Goal: Transaction & Acquisition: Book appointment/travel/reservation

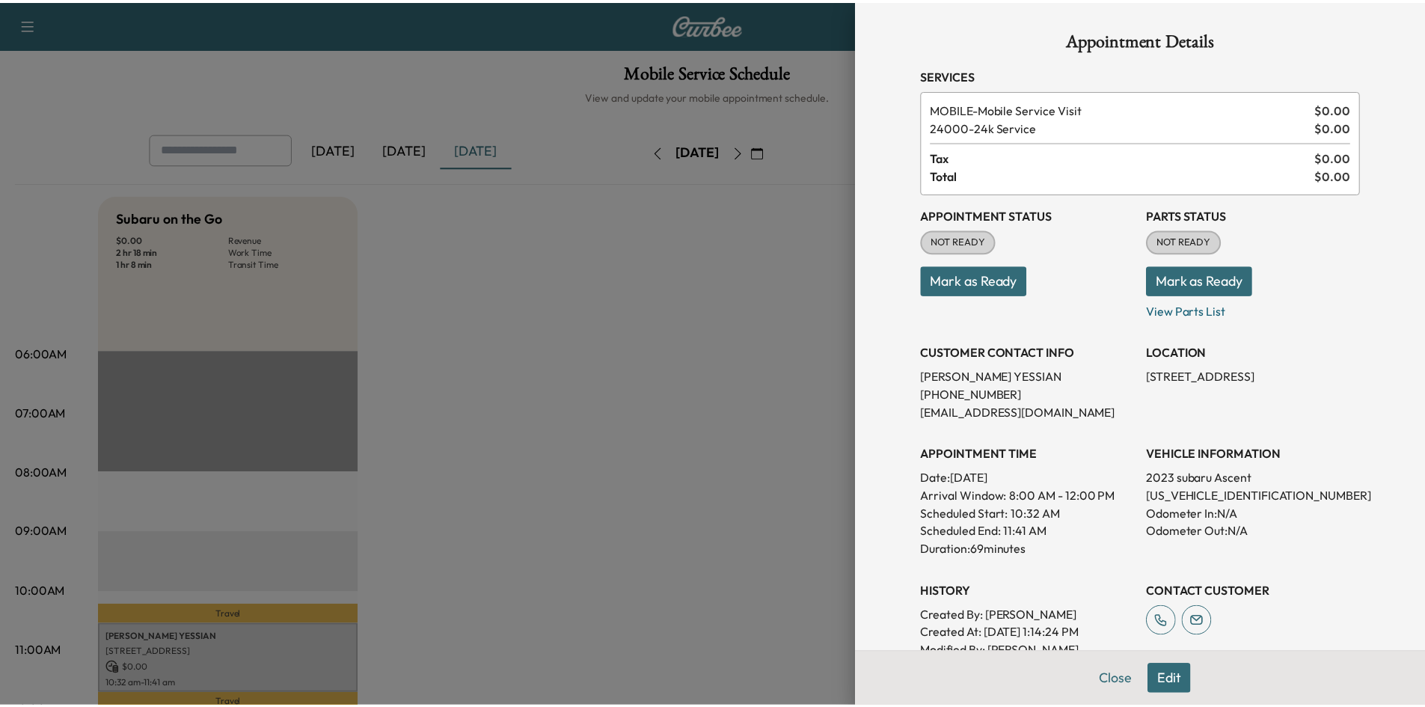
scroll to position [374, 0]
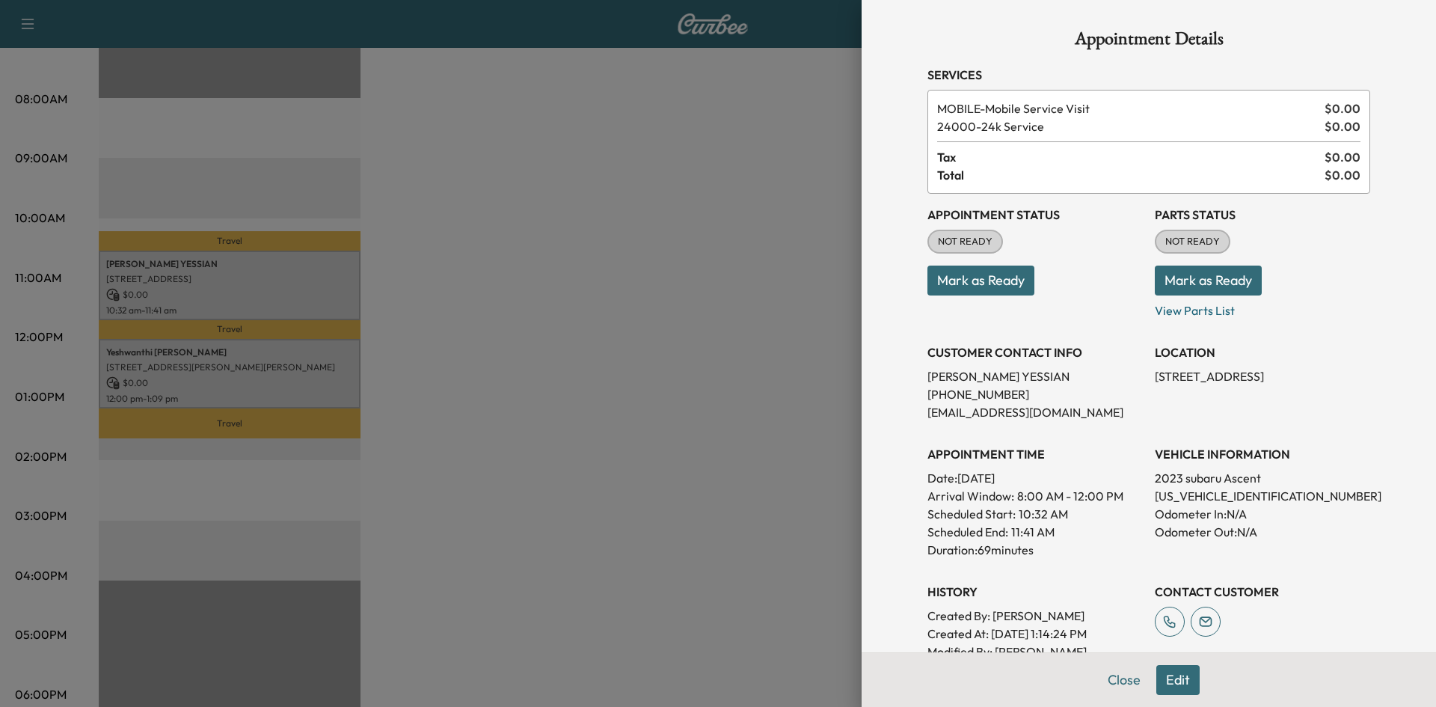
click at [545, 426] on div at bounding box center [718, 353] width 1436 height 707
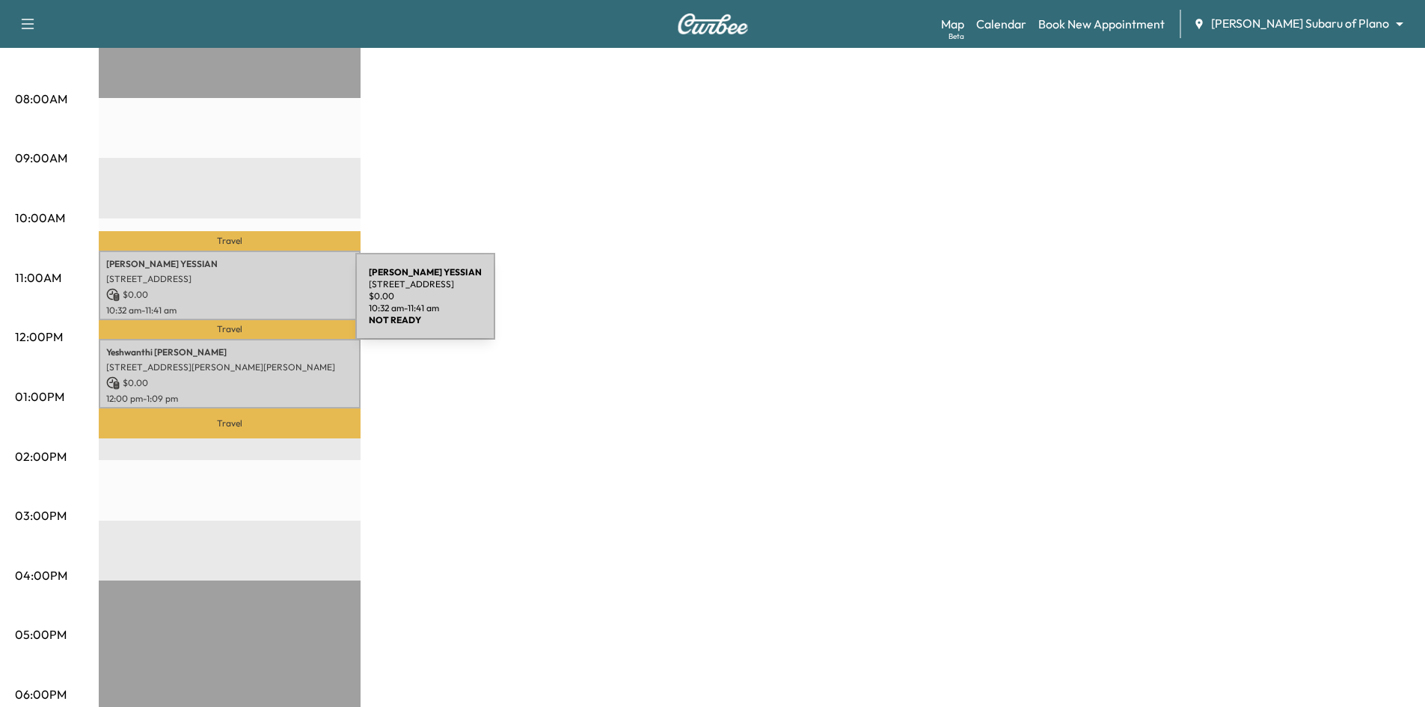
click at [227, 277] on p "[STREET_ADDRESS]" at bounding box center [229, 279] width 247 height 12
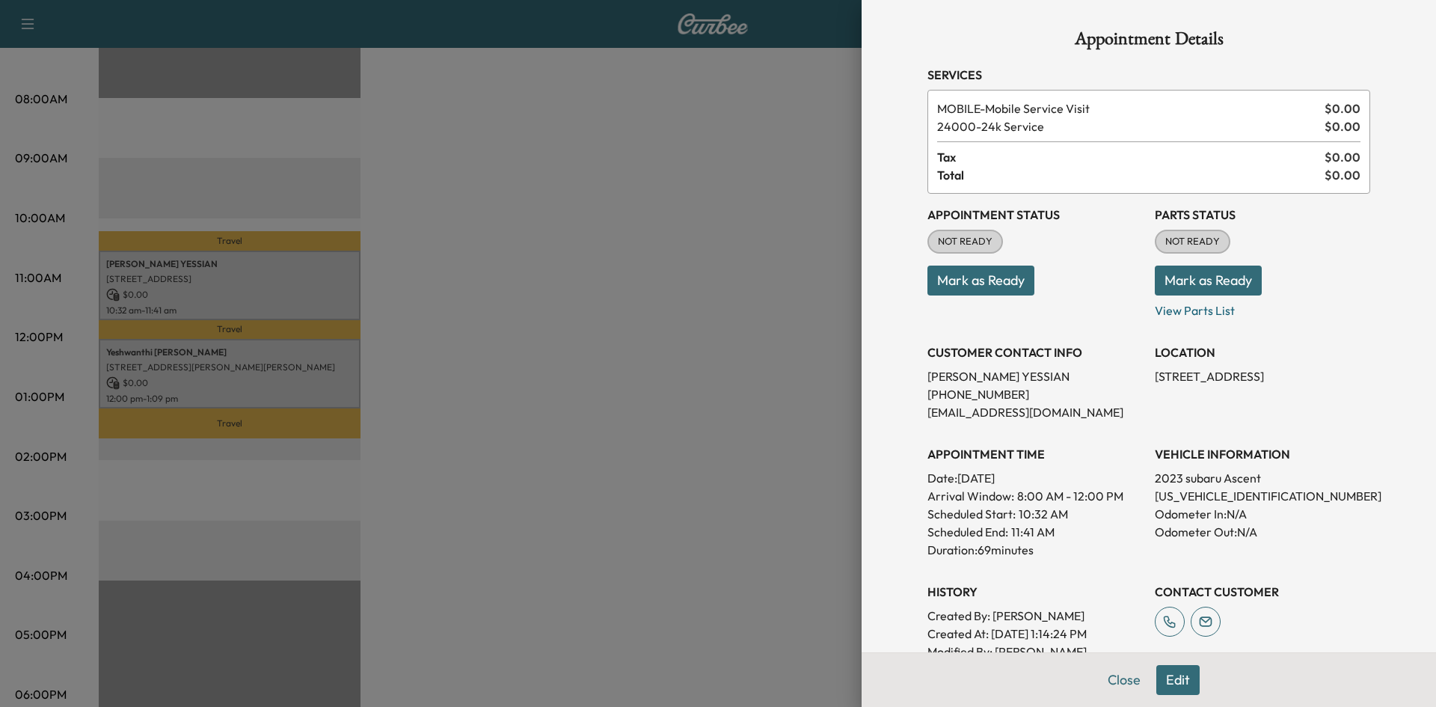
click at [987, 282] on button "Mark as Ready" at bounding box center [981, 281] width 107 height 30
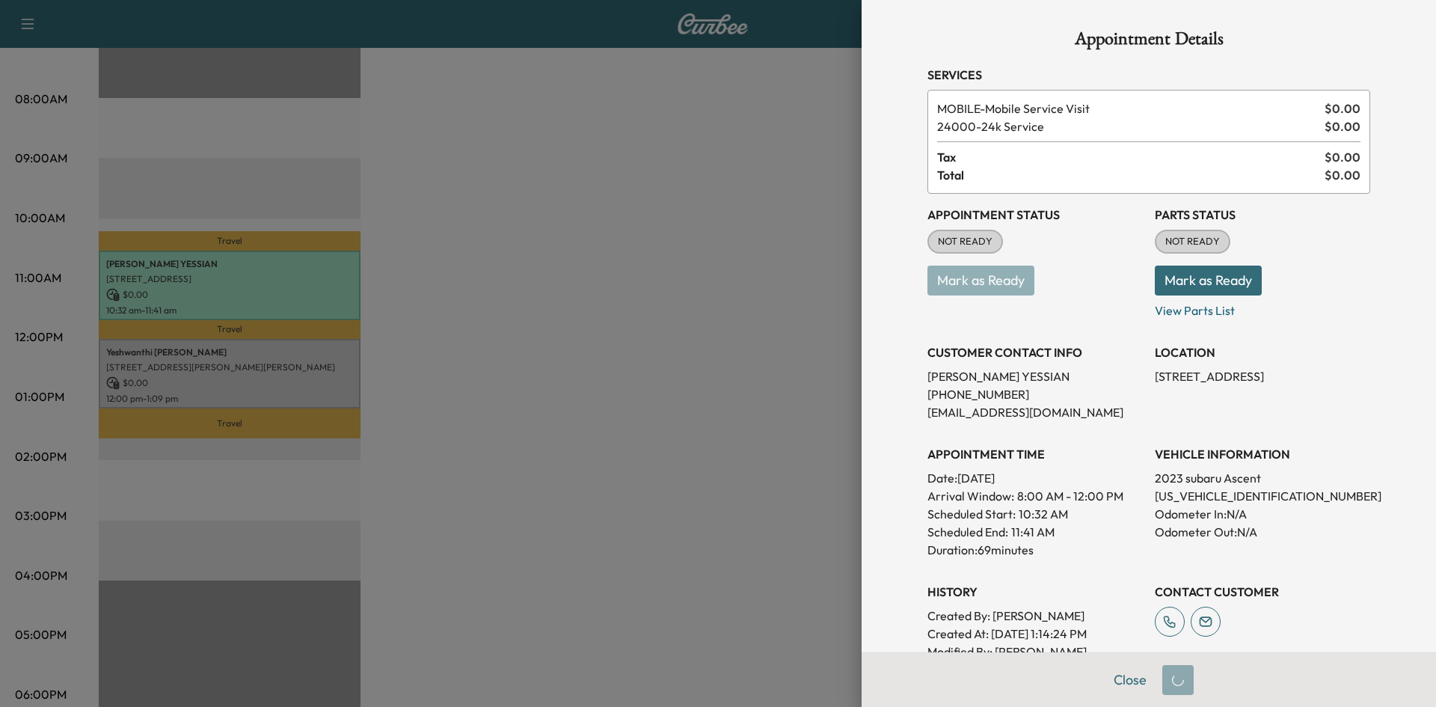
click at [640, 337] on div at bounding box center [718, 353] width 1436 height 707
click at [233, 359] on div at bounding box center [718, 353] width 1436 height 707
click at [311, 385] on div at bounding box center [718, 353] width 1436 height 707
click at [310, 385] on div at bounding box center [718, 353] width 1436 height 707
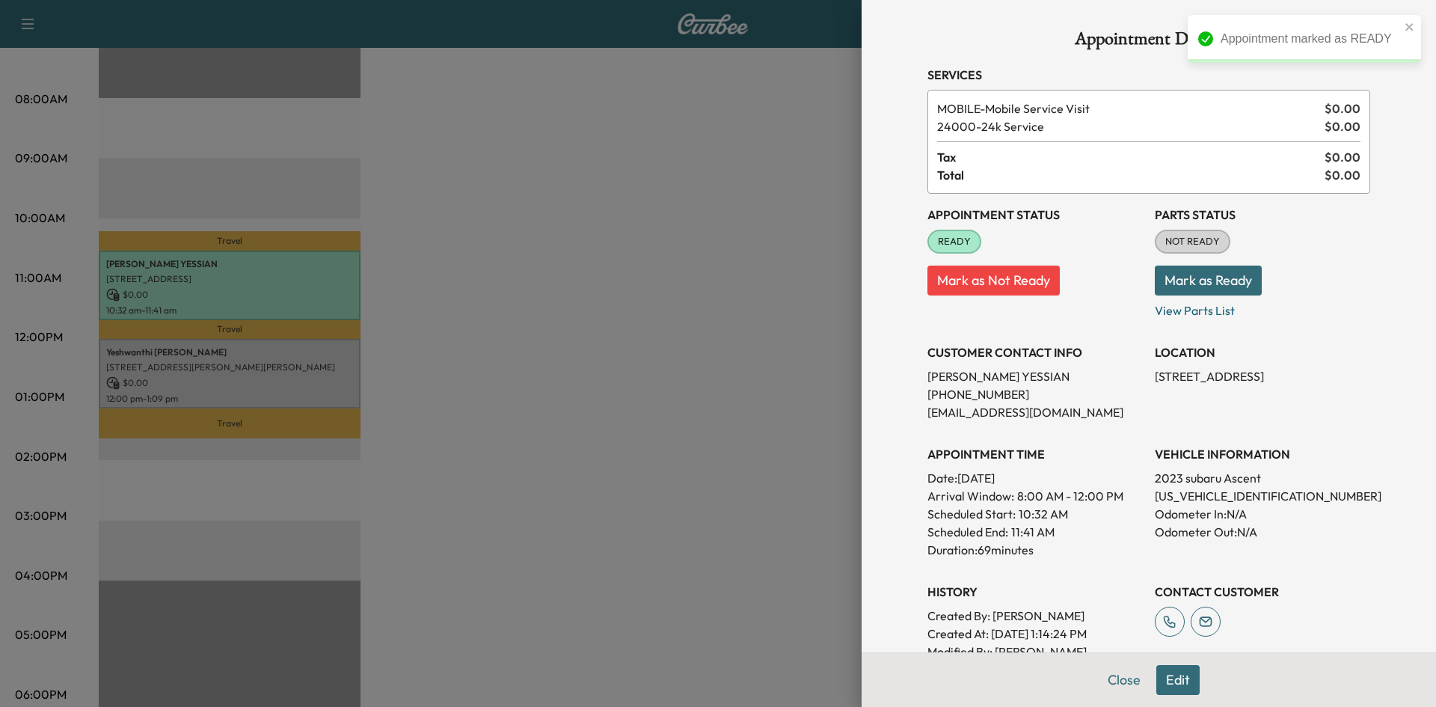
click at [310, 385] on div at bounding box center [718, 353] width 1436 height 707
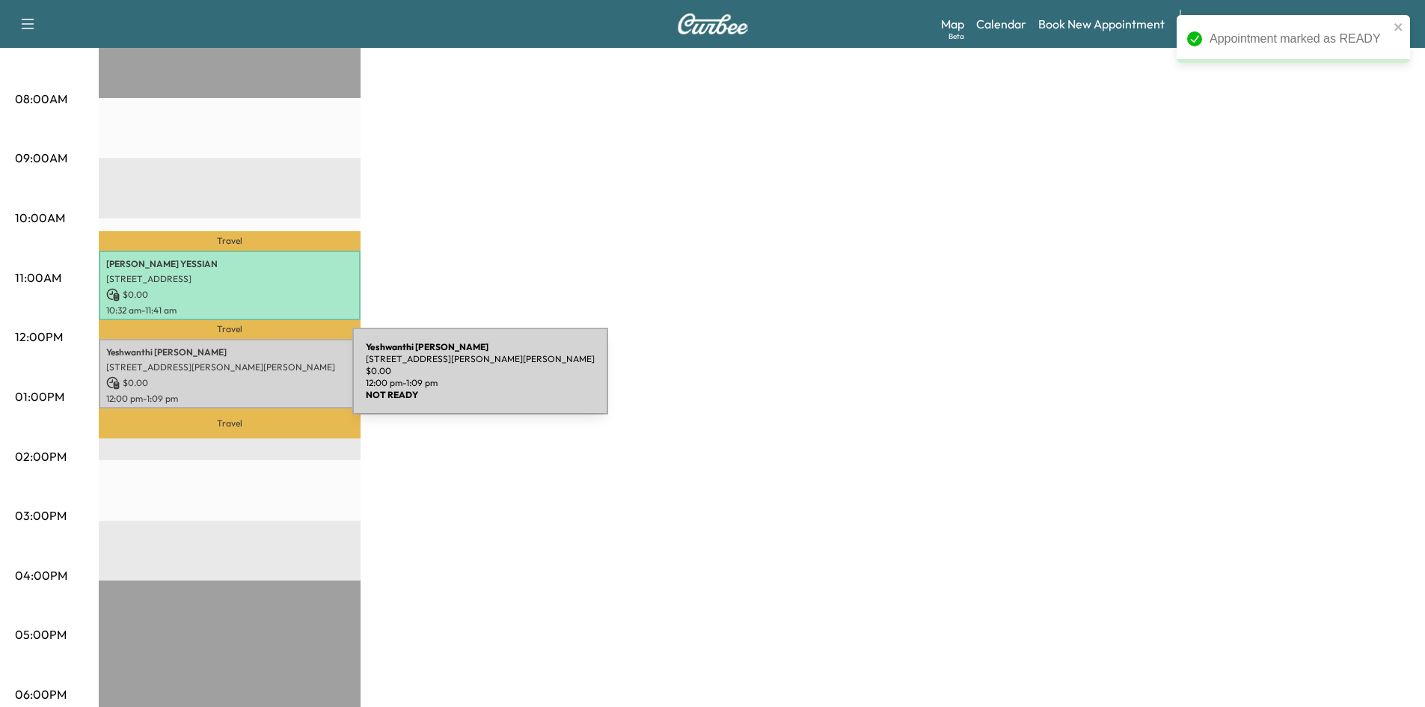
click at [241, 378] on p "$ 0.00" at bounding box center [229, 382] width 247 height 13
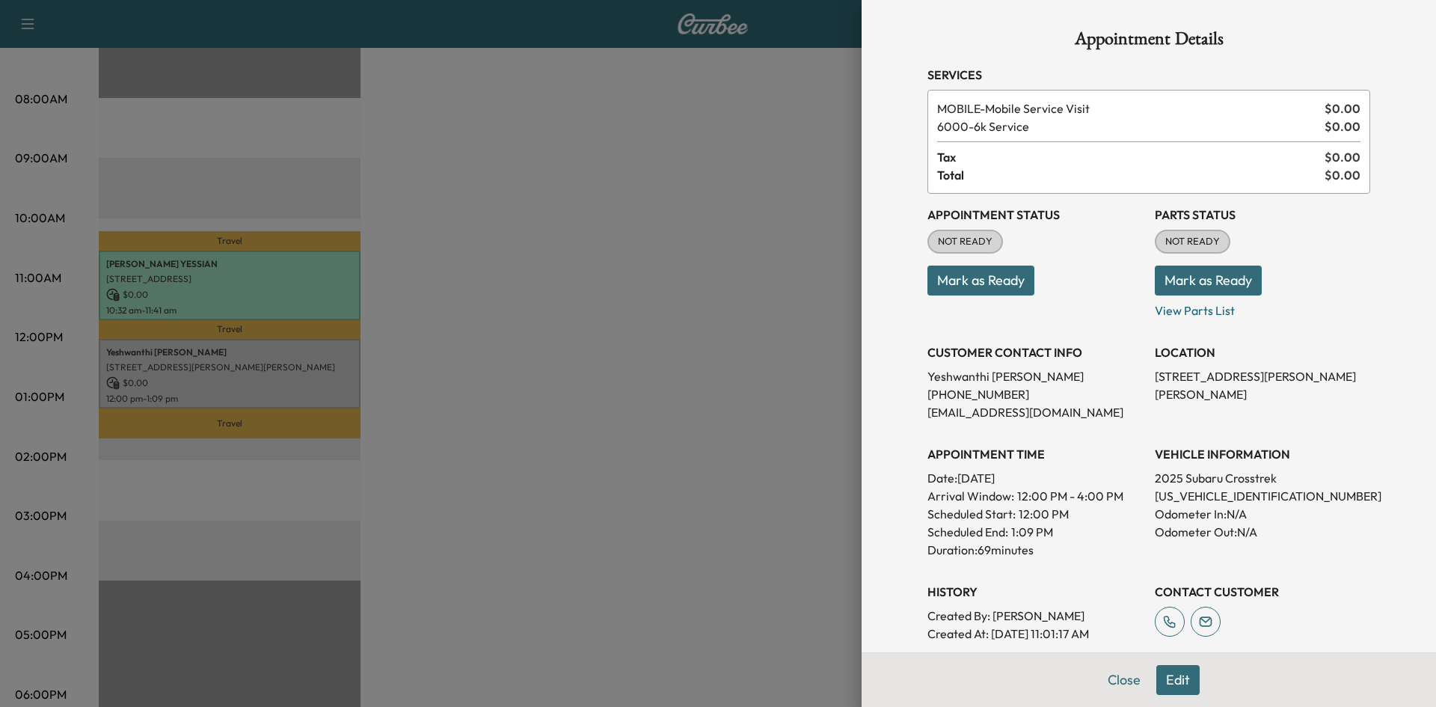
drag, startPoint x: 990, startPoint y: 283, endPoint x: 964, endPoint y: 278, distance: 26.1
click at [985, 286] on button "Mark as Ready" at bounding box center [981, 281] width 107 height 30
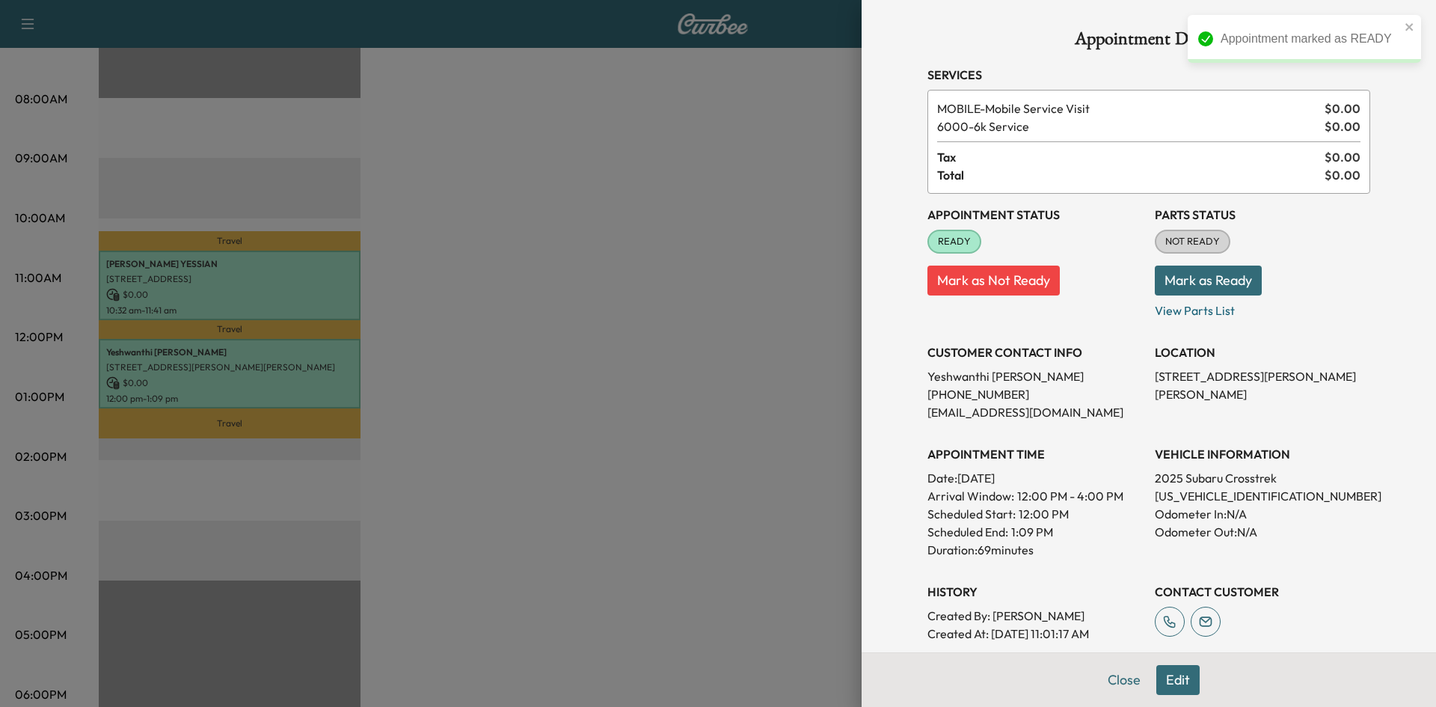
click at [706, 322] on div at bounding box center [718, 353] width 1436 height 707
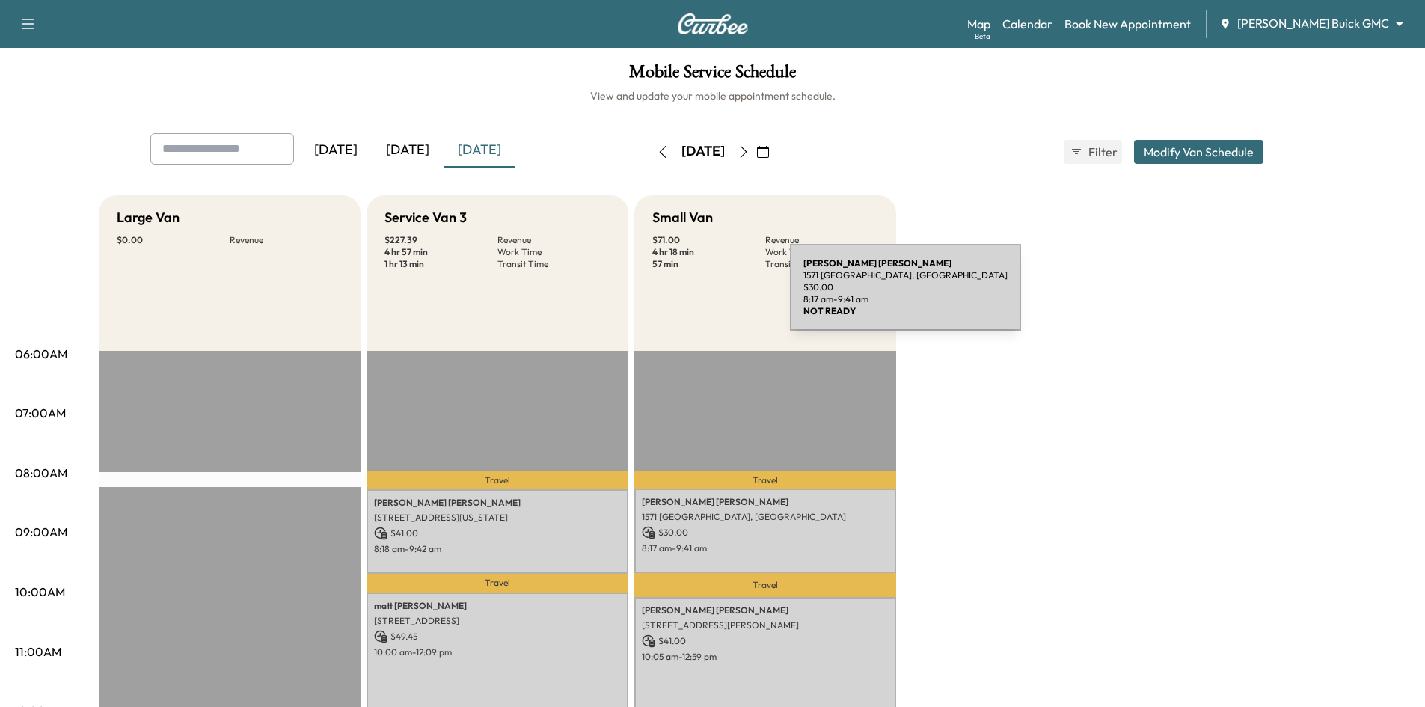
scroll to position [224, 0]
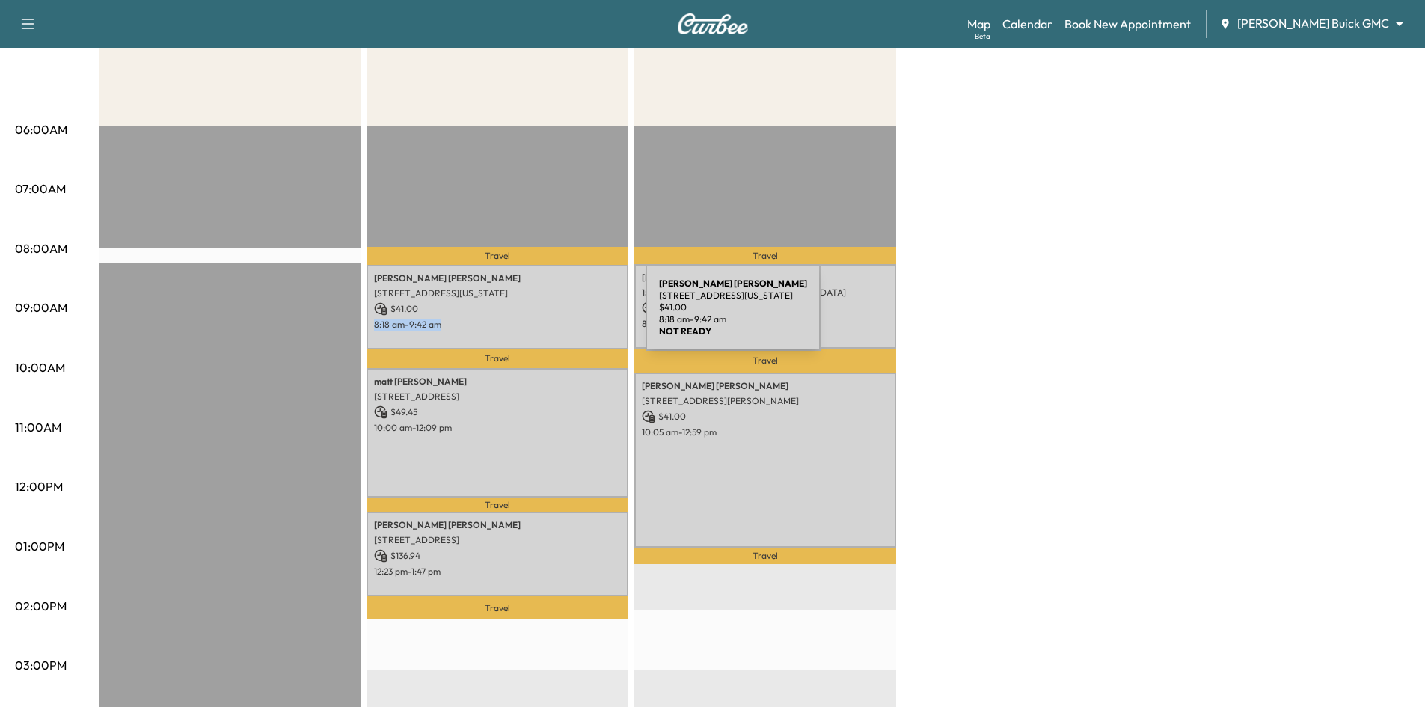
click at [533, 315] on div "[PERSON_NAME] [STREET_ADDRESS][US_STATE] $ 41.00 8:18 am - 9:42 am" at bounding box center [498, 307] width 262 height 85
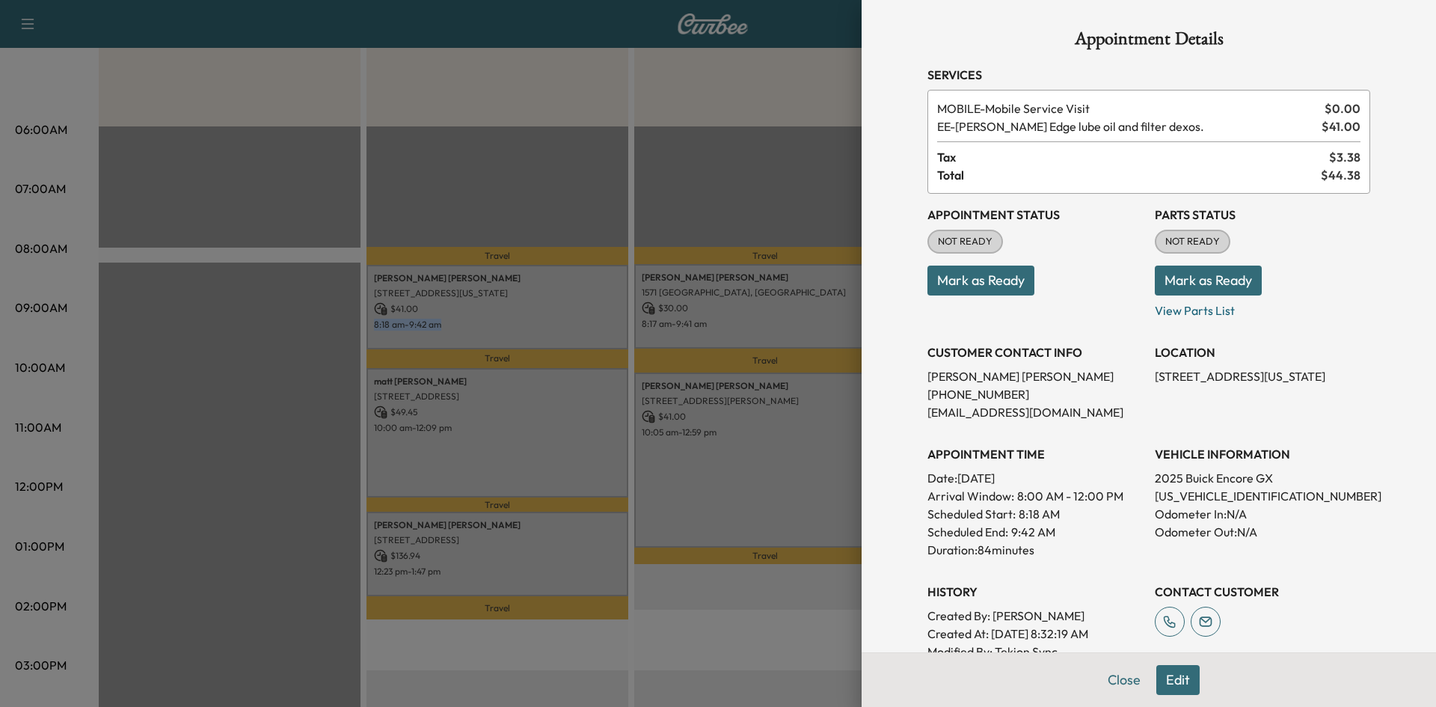
click at [980, 288] on button "Mark as Ready" at bounding box center [981, 281] width 107 height 30
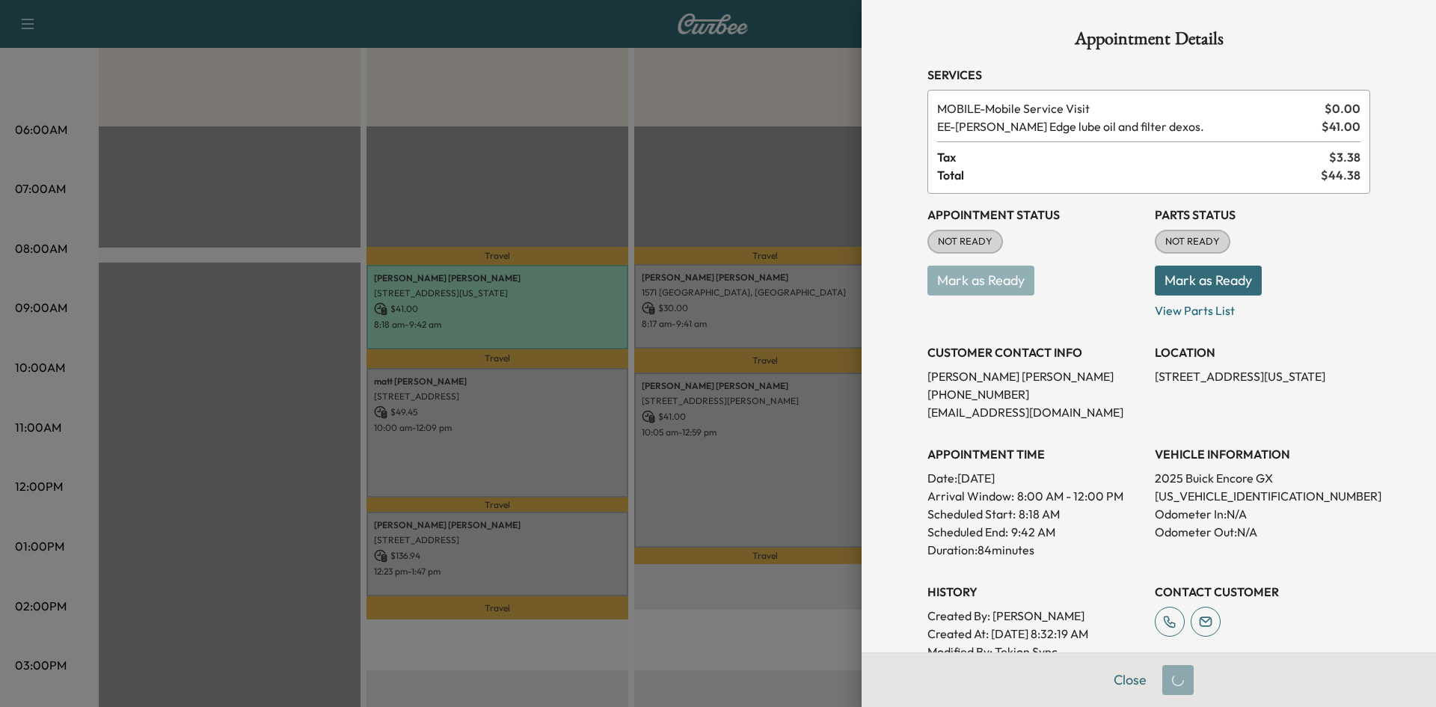
click at [551, 453] on div at bounding box center [718, 353] width 1436 height 707
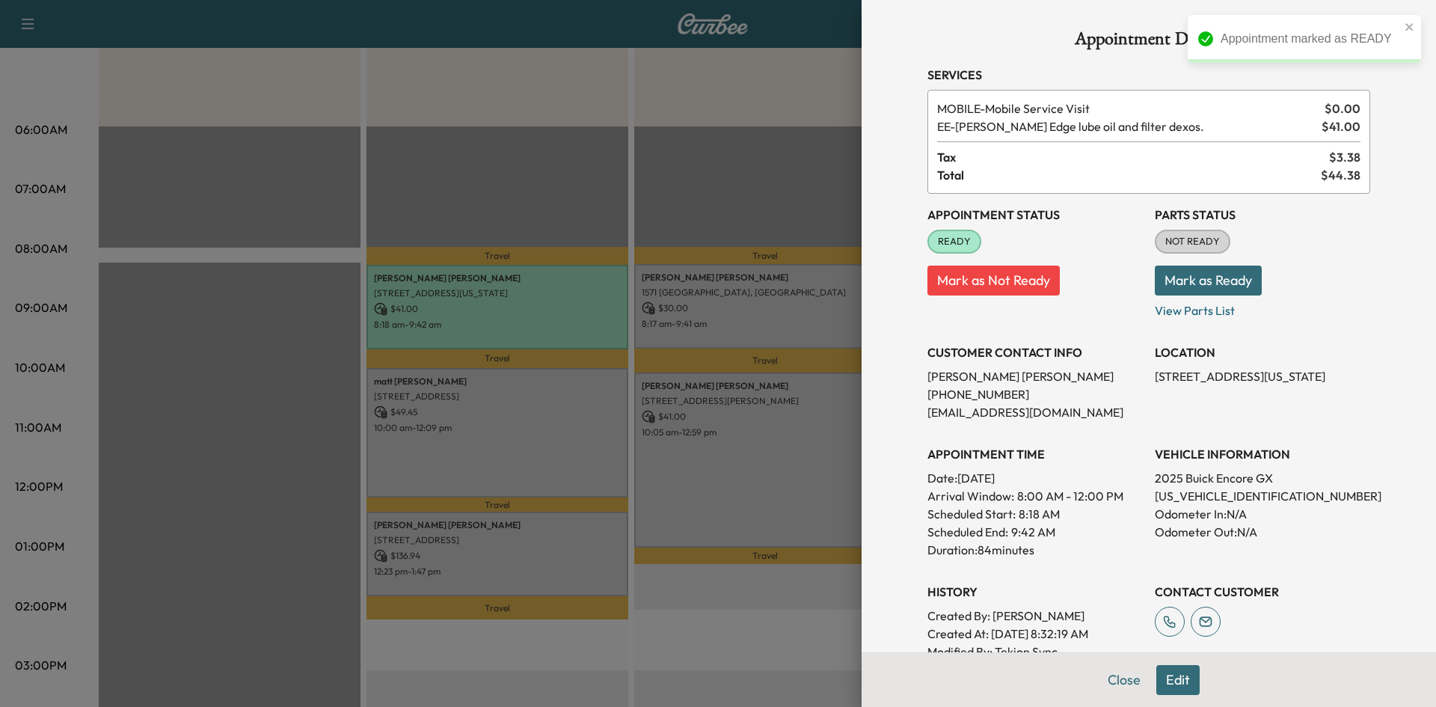
click at [551, 452] on div at bounding box center [718, 353] width 1436 height 707
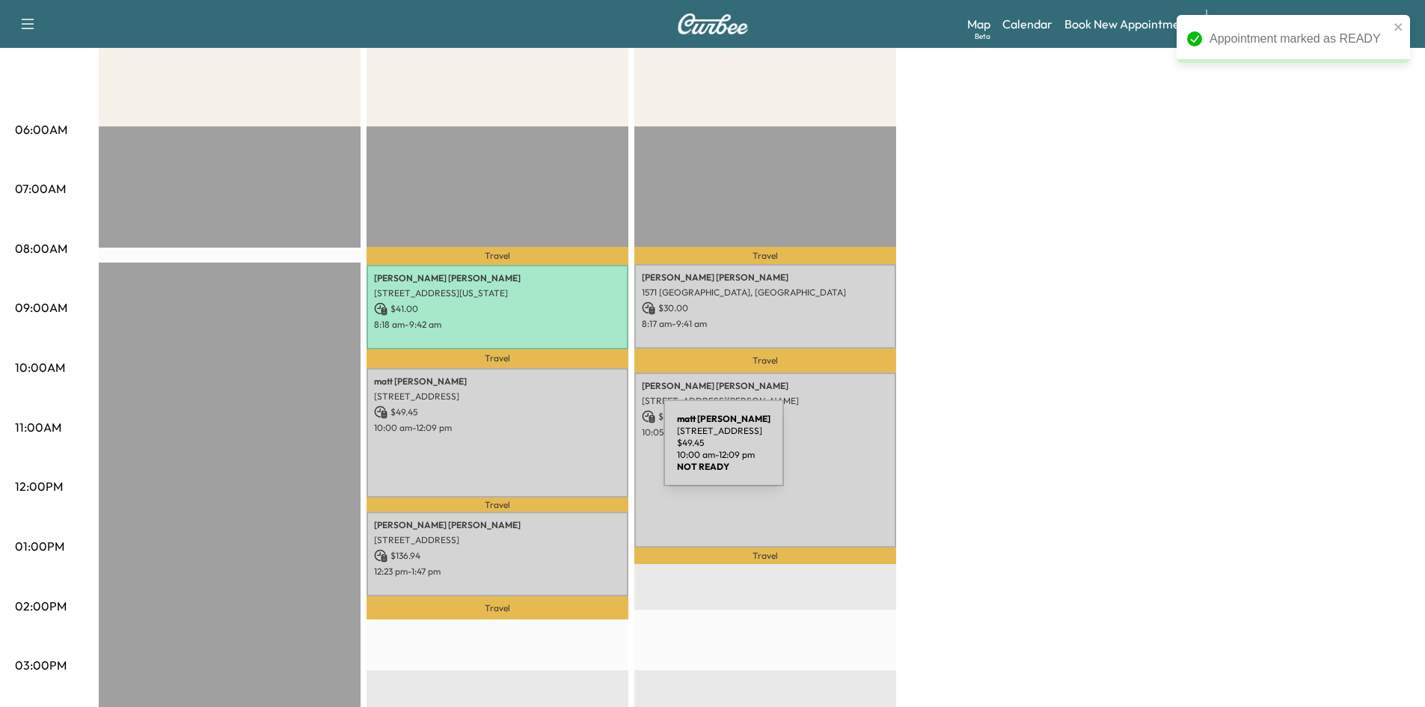
click at [551, 452] on div "[PERSON_NAME] [STREET_ADDRESS] $ 49.45 10:00 am - 12:09 pm" at bounding box center [498, 433] width 262 height 130
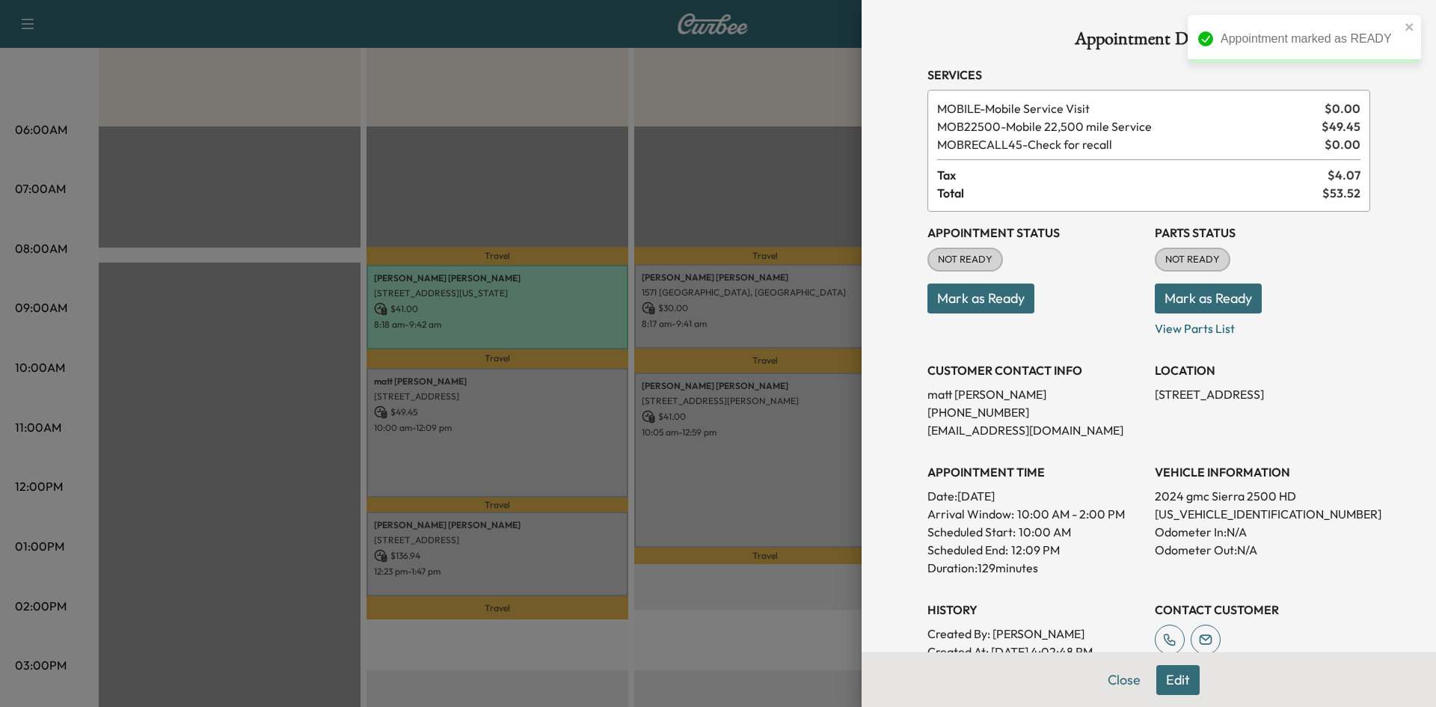
click at [993, 298] on button "Mark as Ready" at bounding box center [981, 298] width 107 height 30
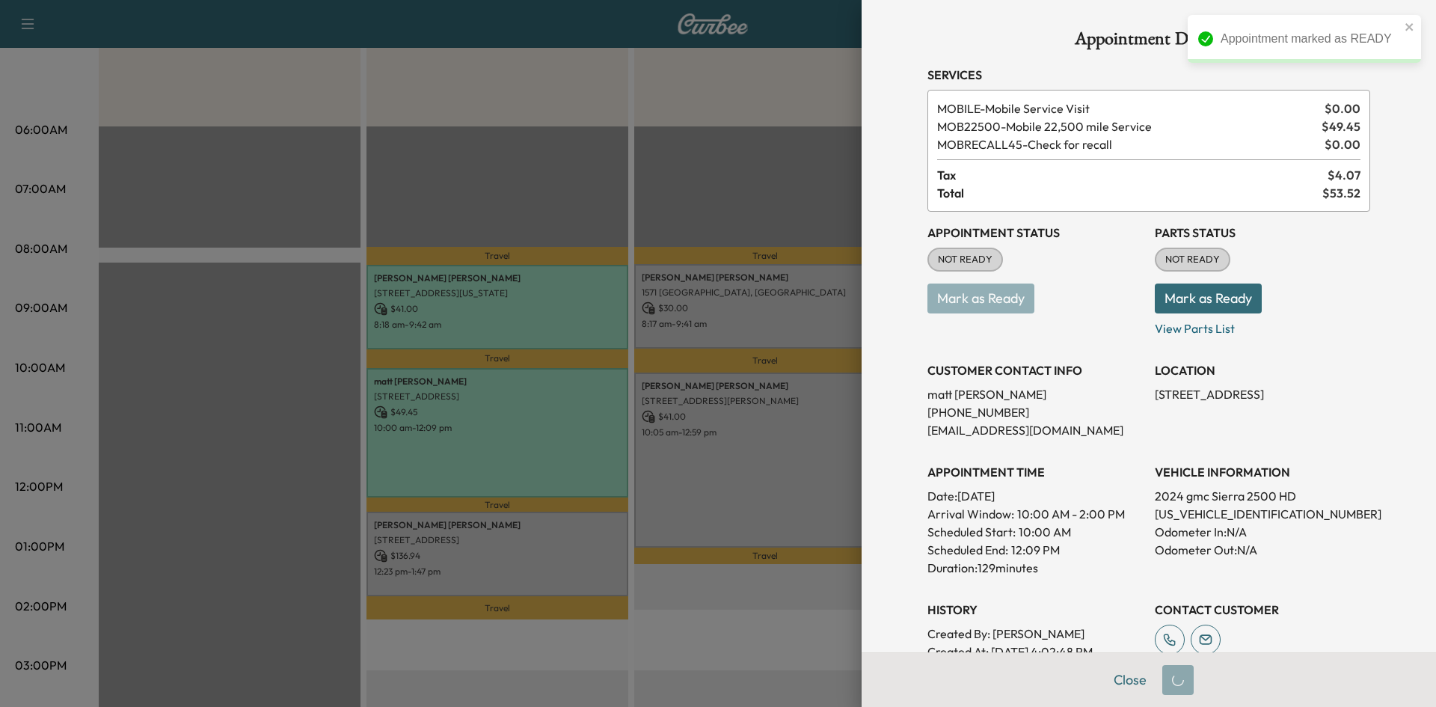
click at [545, 560] on div at bounding box center [718, 353] width 1436 height 707
click at [544, 560] on div at bounding box center [718, 353] width 1436 height 707
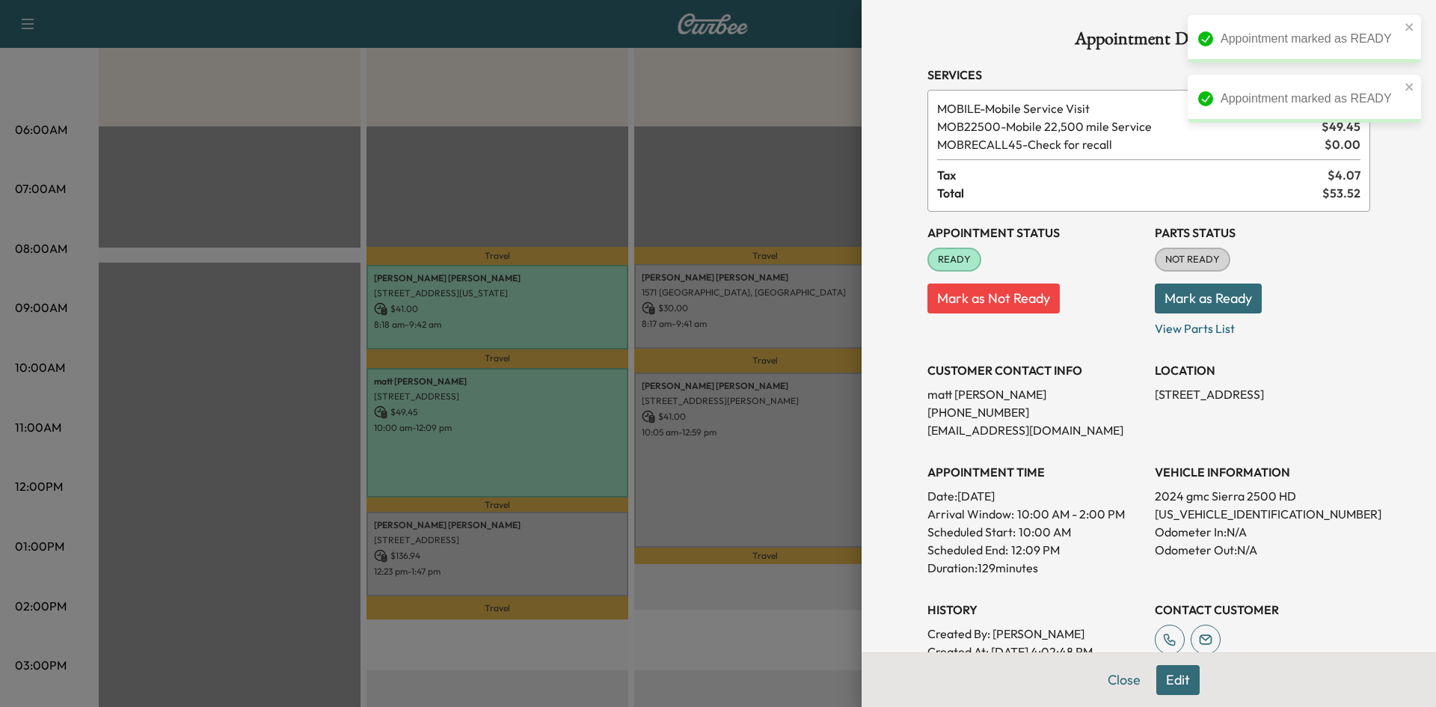
click at [553, 552] on div at bounding box center [718, 353] width 1436 height 707
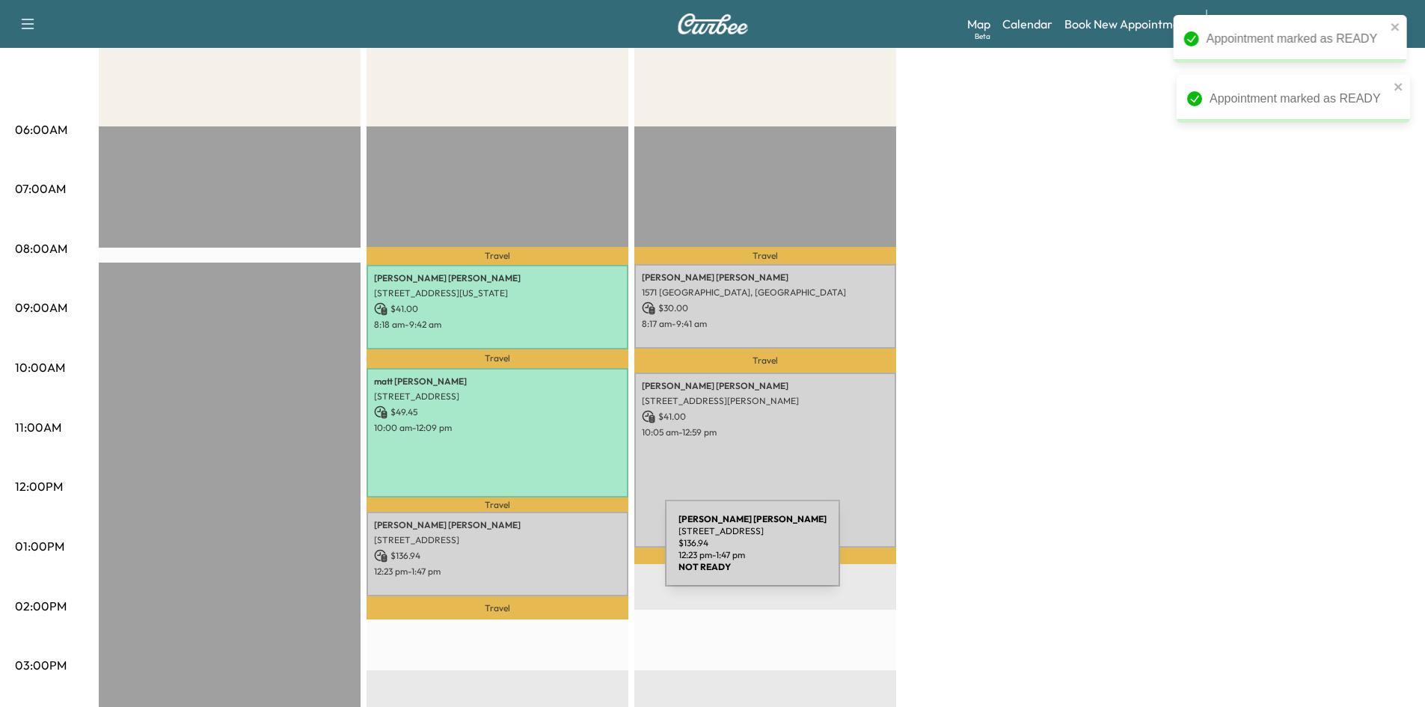
click at [553, 552] on p "$ 136.94" at bounding box center [497, 555] width 247 height 13
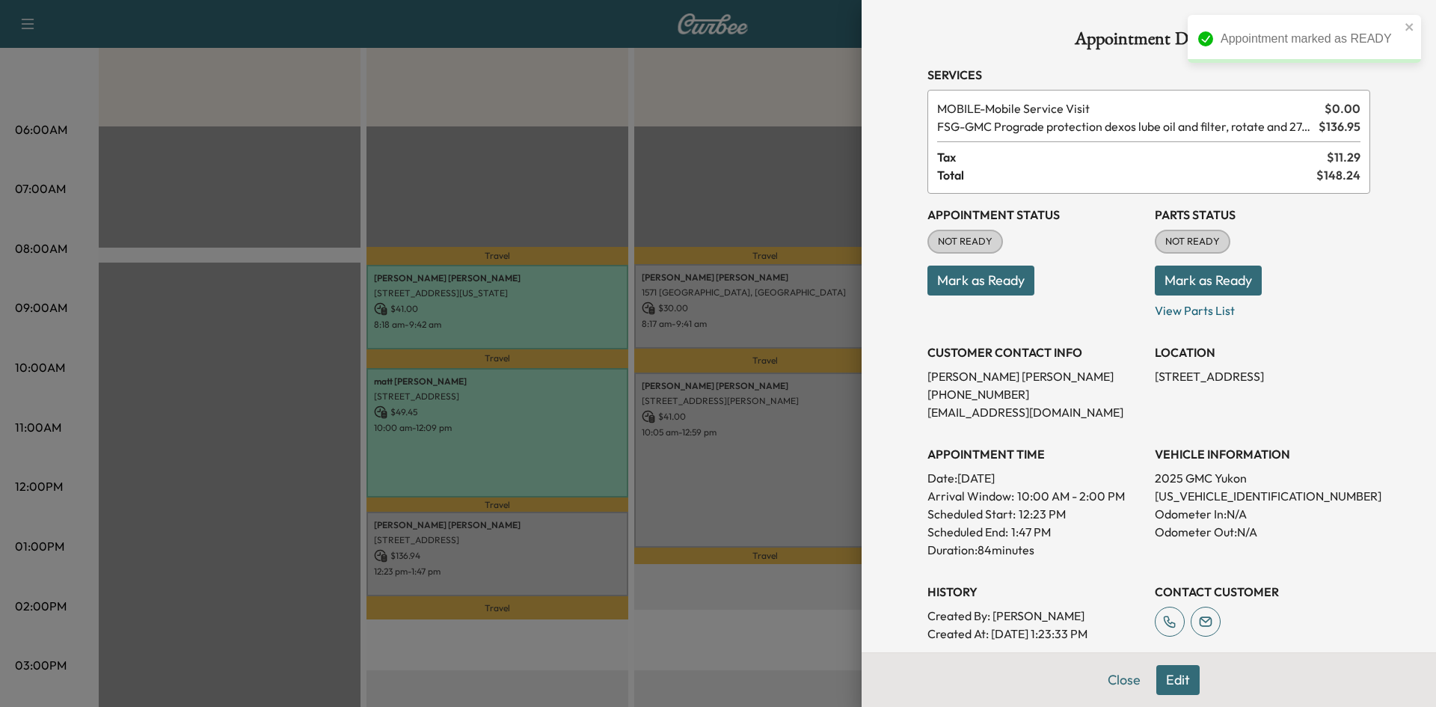
click at [957, 284] on button "Mark as Ready" at bounding box center [981, 281] width 107 height 30
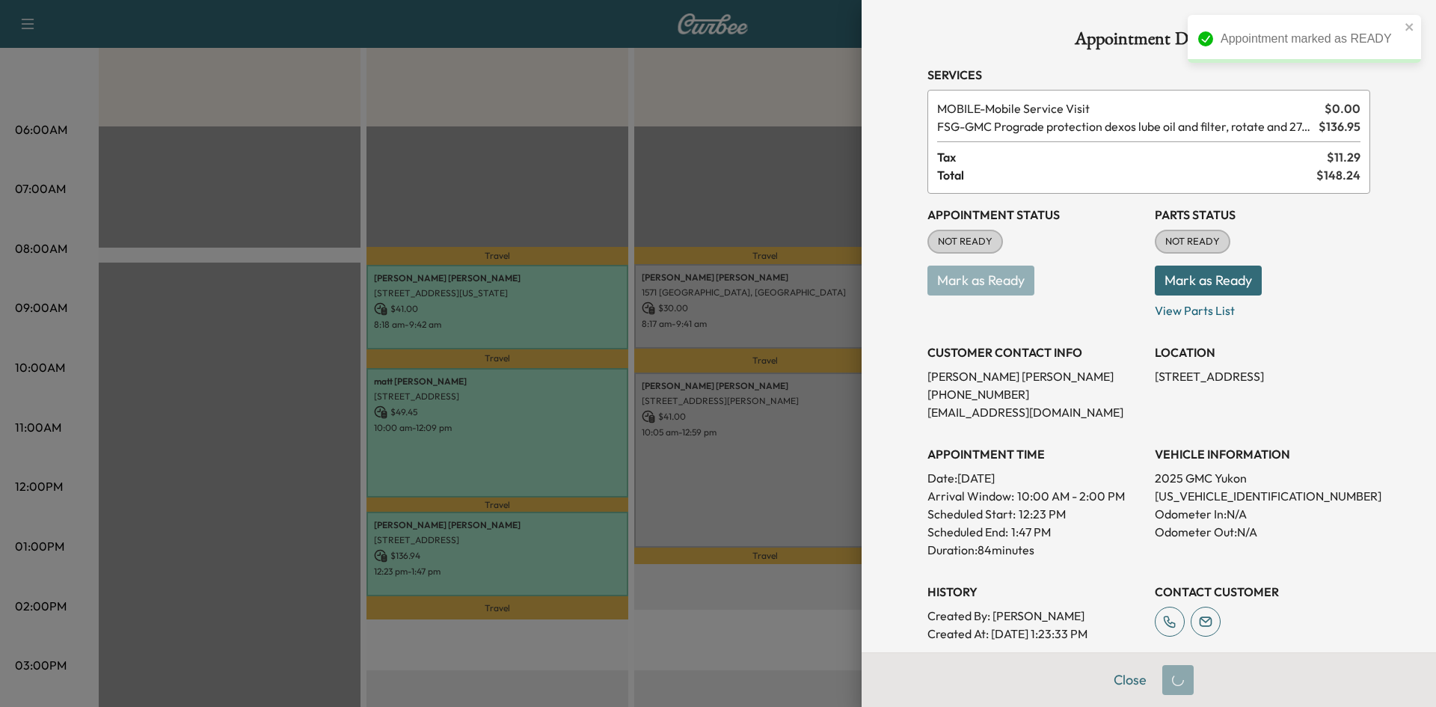
click at [727, 316] on div at bounding box center [718, 353] width 1436 height 707
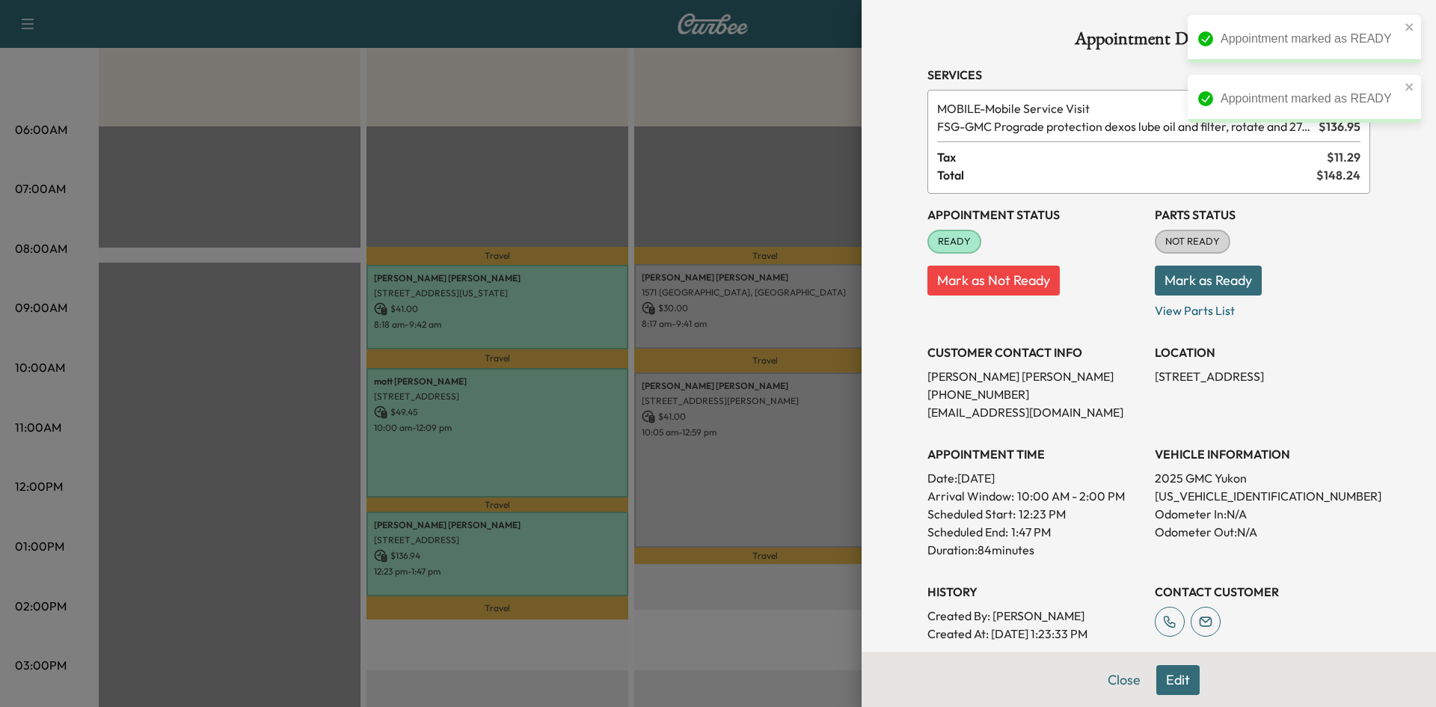
click at [739, 313] on div at bounding box center [718, 353] width 1436 height 707
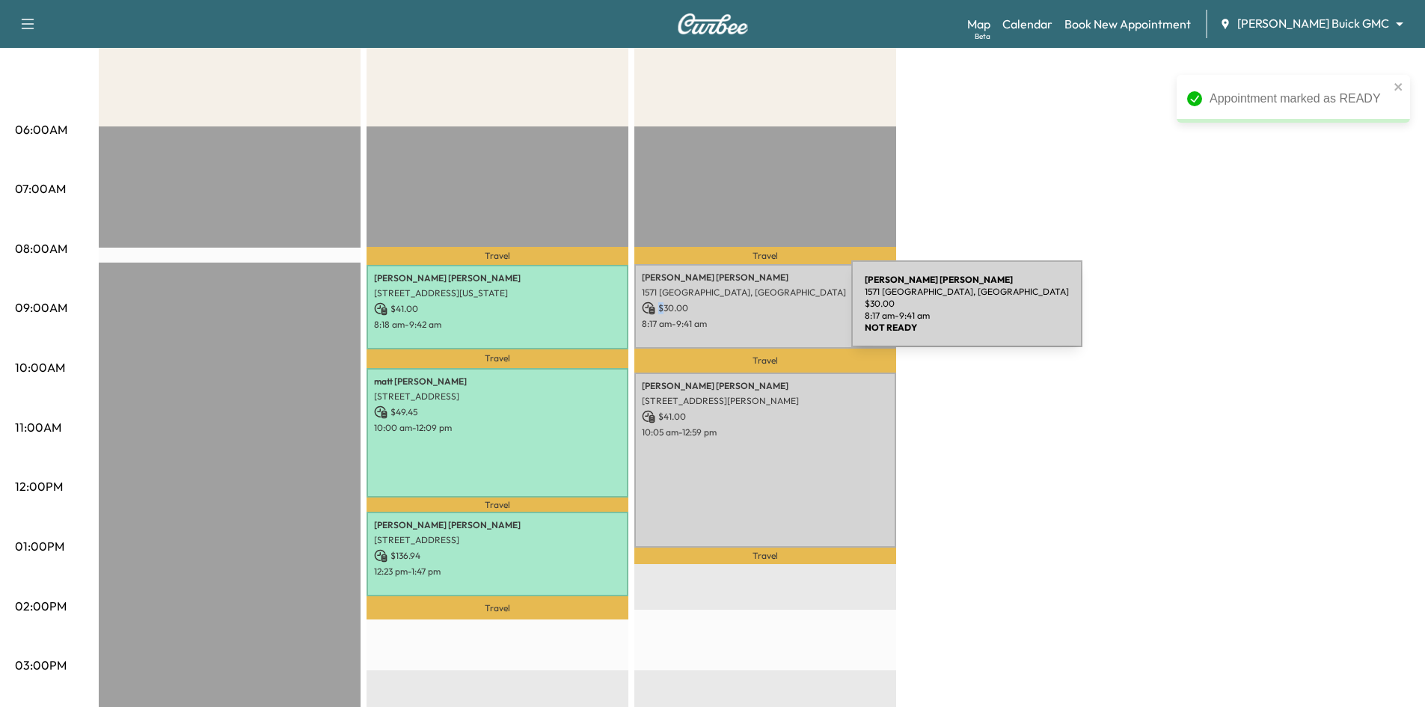
click at [740, 313] on p "$ 30.00" at bounding box center [765, 307] width 247 height 13
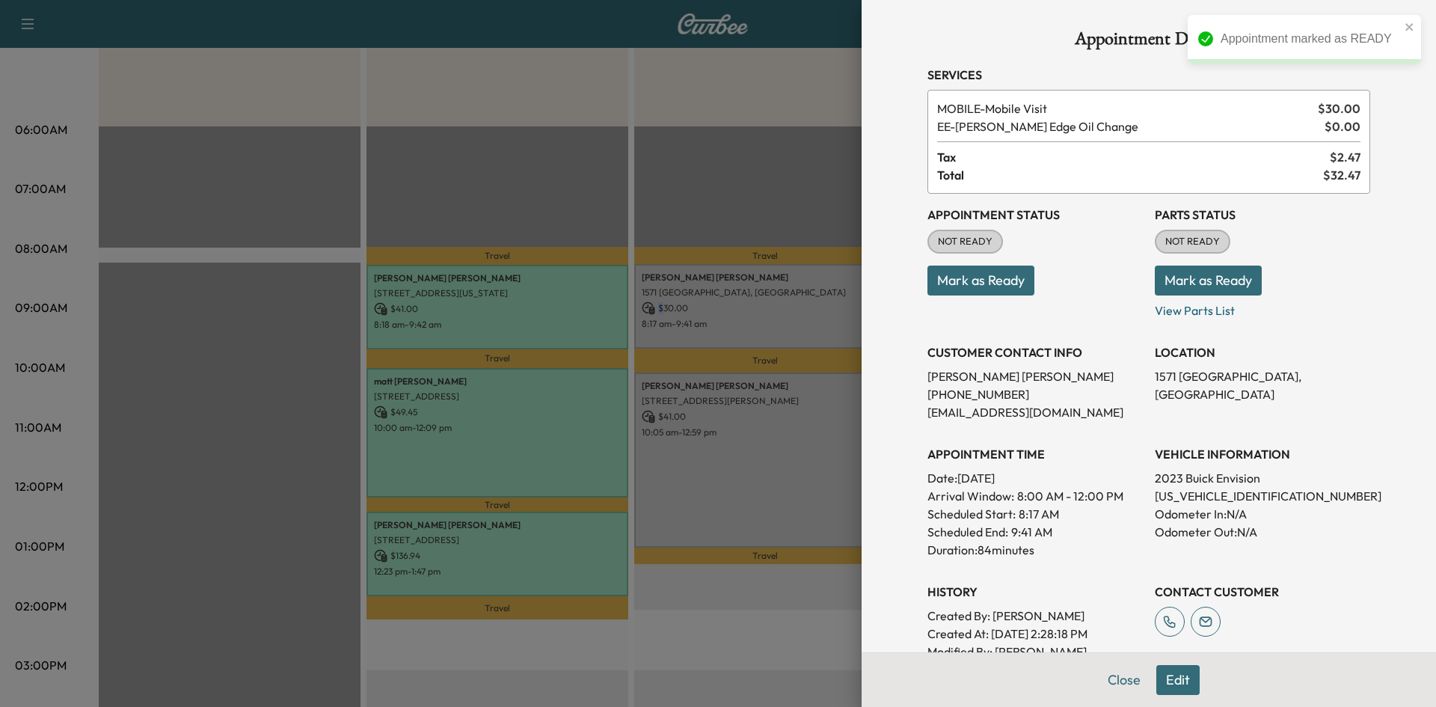
click at [995, 283] on button "Mark as Ready" at bounding box center [981, 281] width 107 height 30
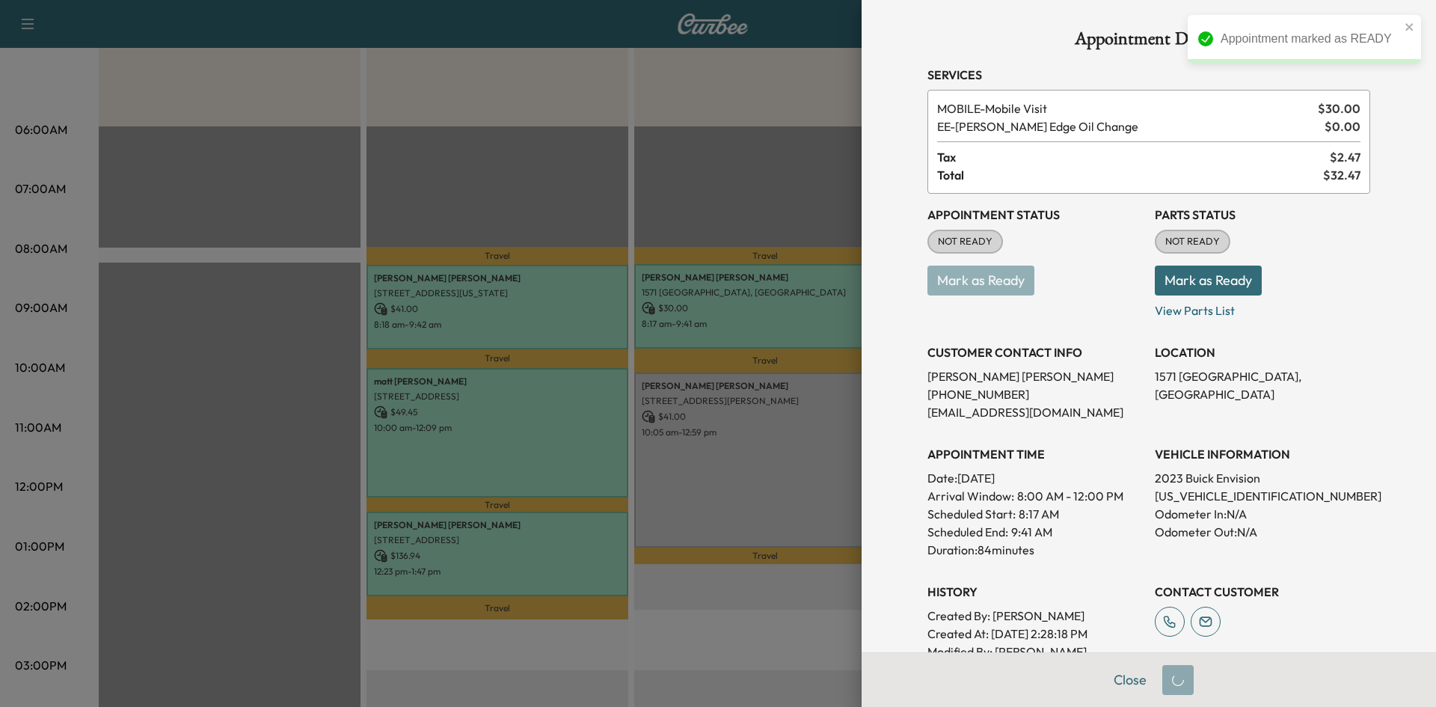
click at [806, 318] on div at bounding box center [718, 353] width 1436 height 707
click at [769, 323] on div at bounding box center [718, 353] width 1436 height 707
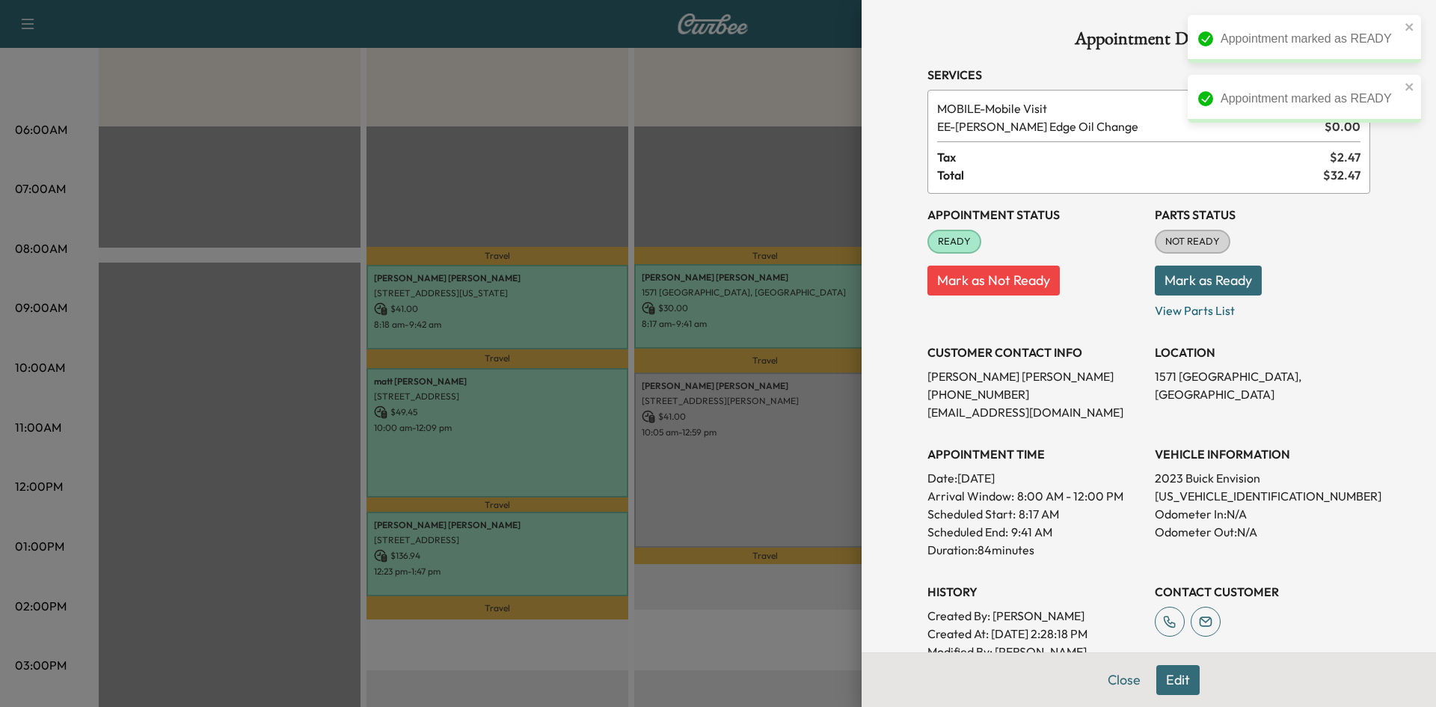
click at [773, 425] on div at bounding box center [718, 353] width 1436 height 707
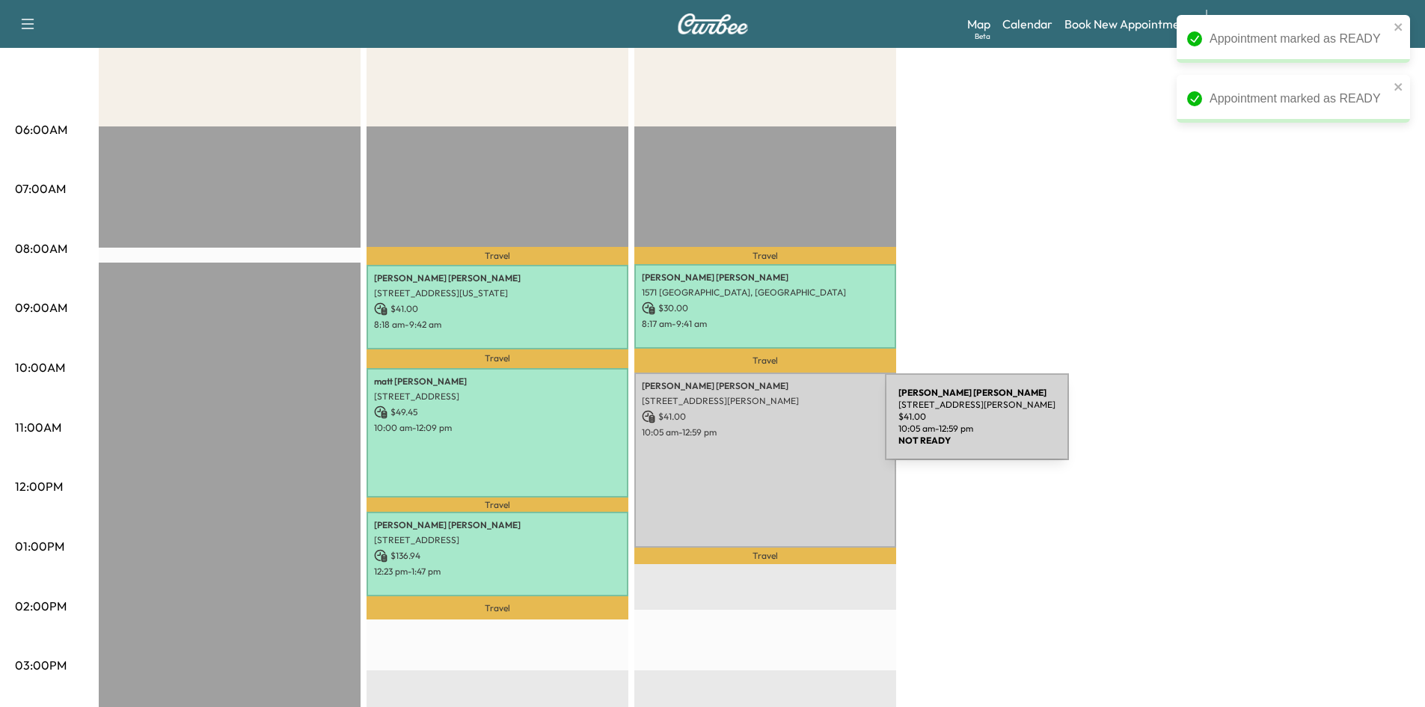
click at [773, 426] on p "10:05 am - 12:59 pm" at bounding box center [765, 432] width 247 height 12
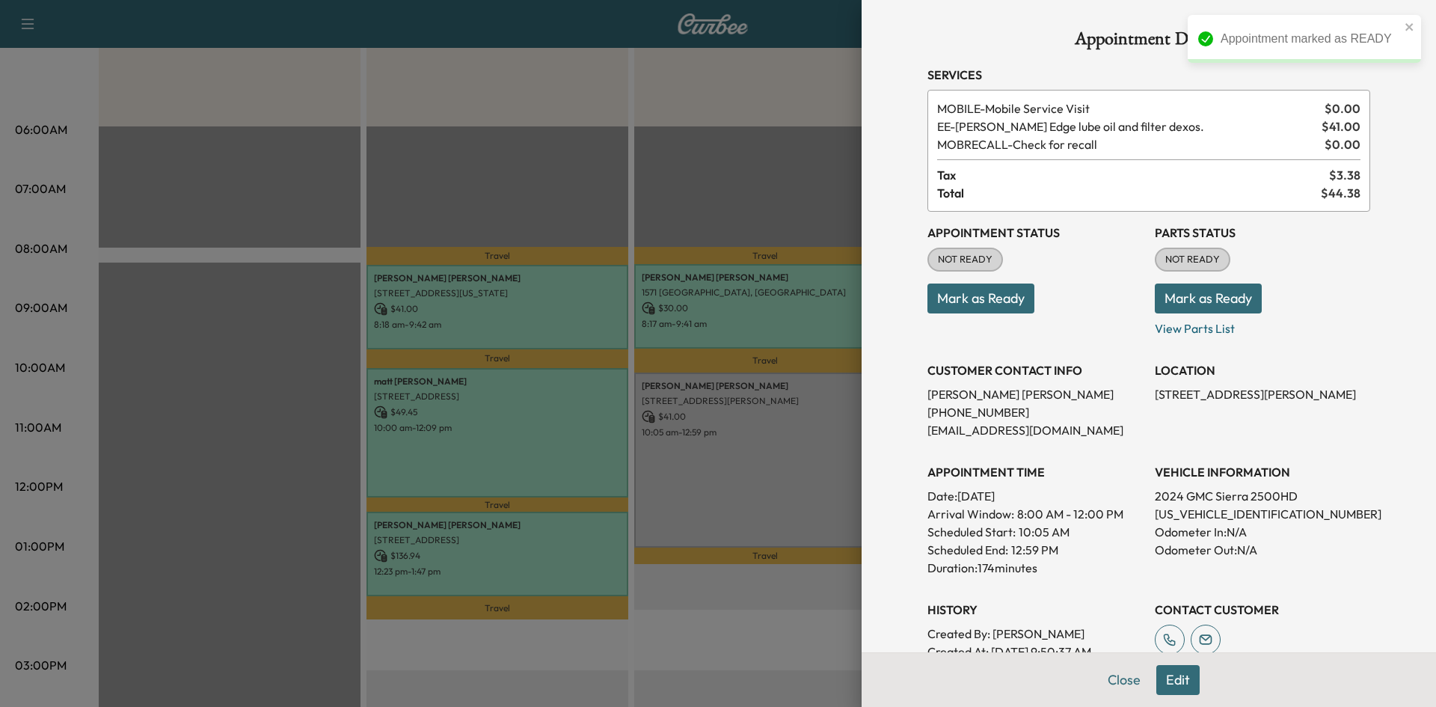
click at [957, 304] on button "Mark as Ready" at bounding box center [981, 298] width 107 height 30
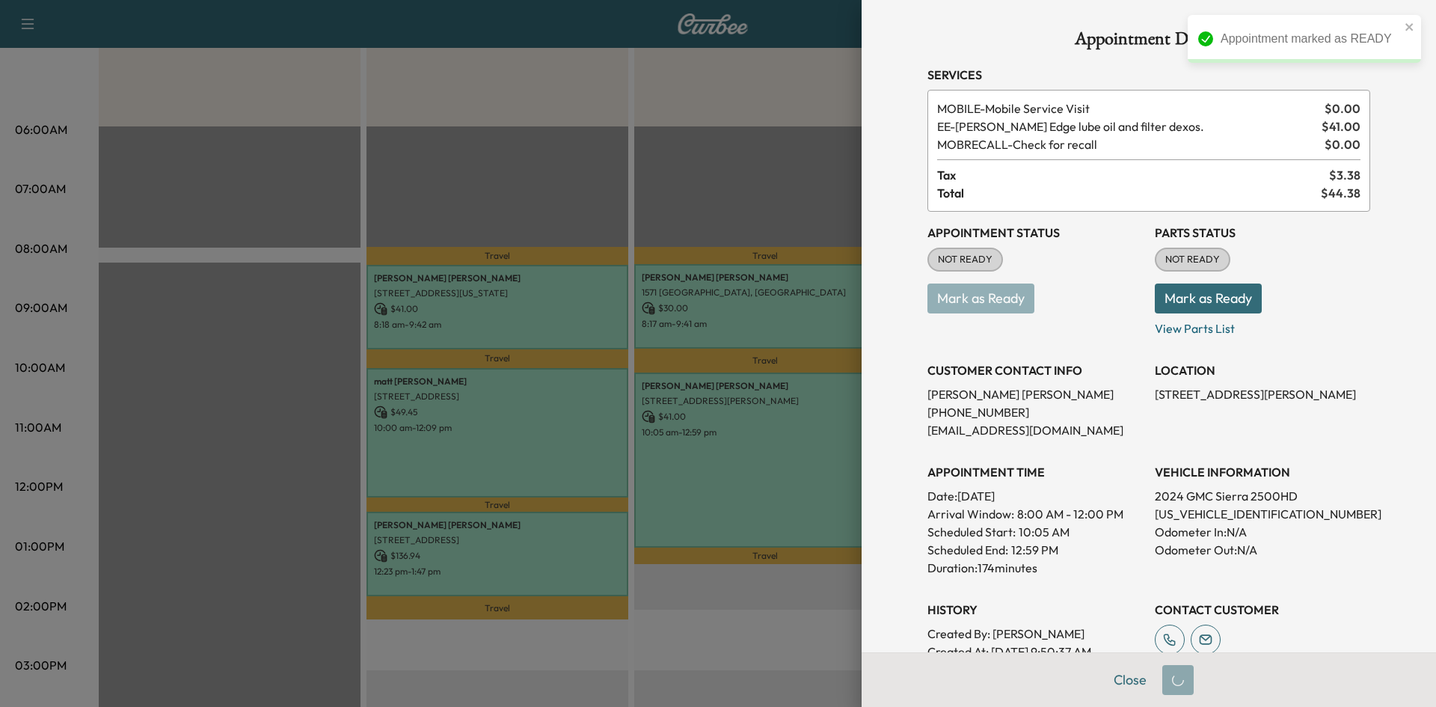
click at [766, 432] on div at bounding box center [718, 353] width 1436 height 707
drag, startPoint x: 528, startPoint y: 109, endPoint x: 517, endPoint y: 44, distance: 66.0
click at [529, 109] on div at bounding box center [718, 353] width 1436 height 707
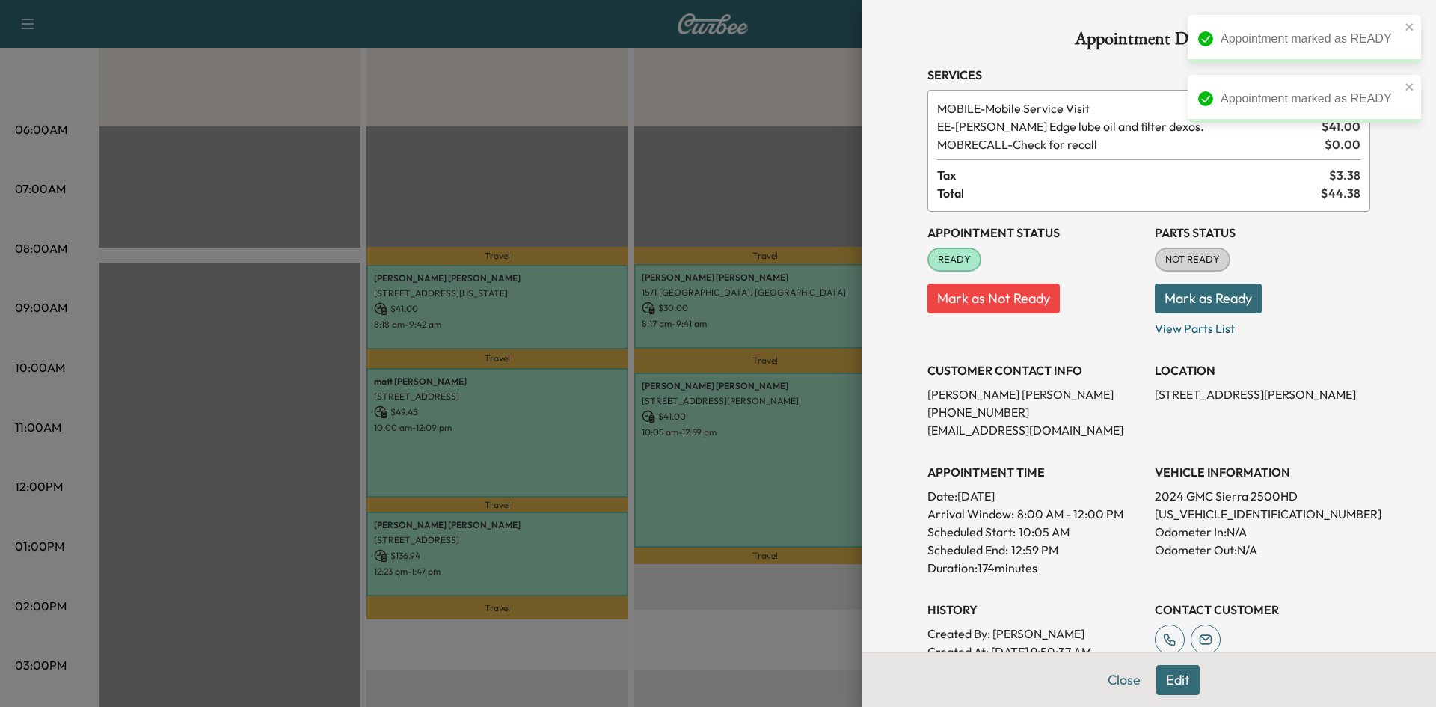
drag, startPoint x: 663, startPoint y: 326, endPoint x: 653, endPoint y: 299, distance: 28.6
click at [662, 325] on div at bounding box center [718, 353] width 1436 height 707
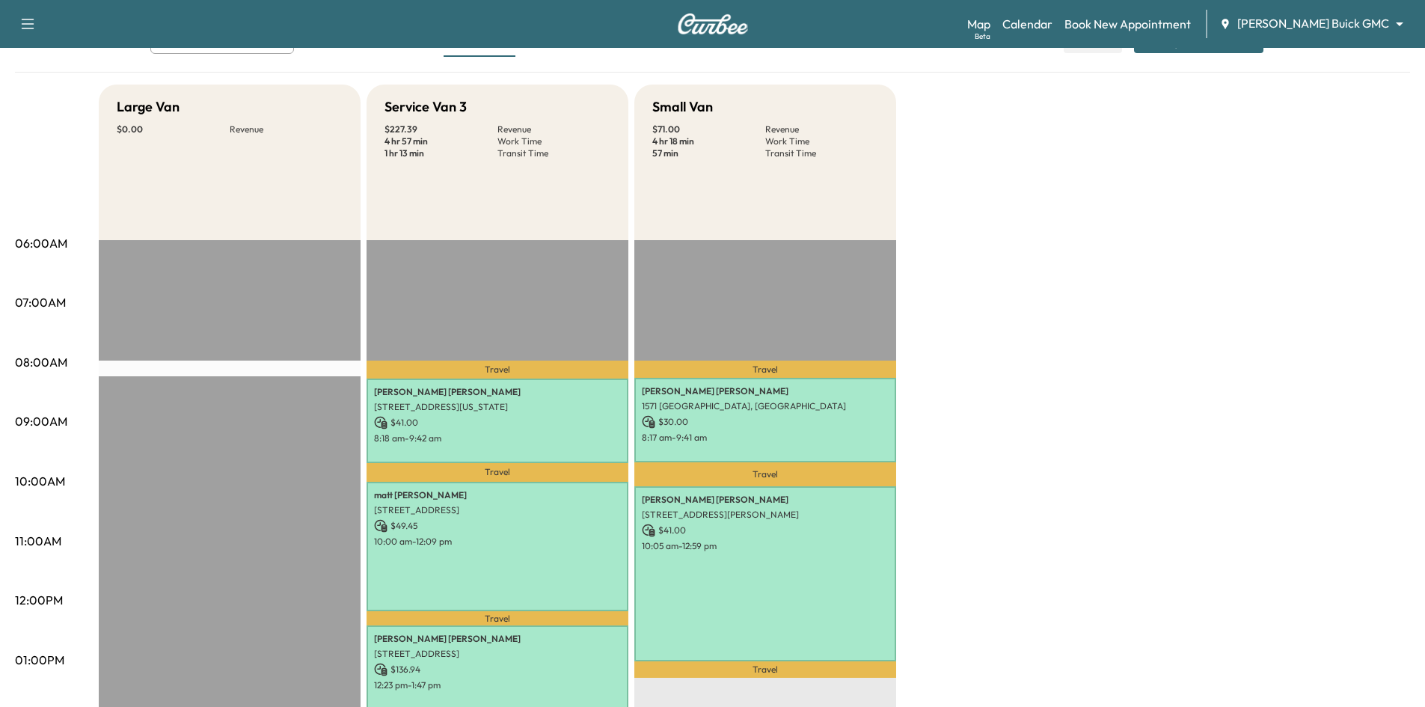
scroll to position [0, 0]
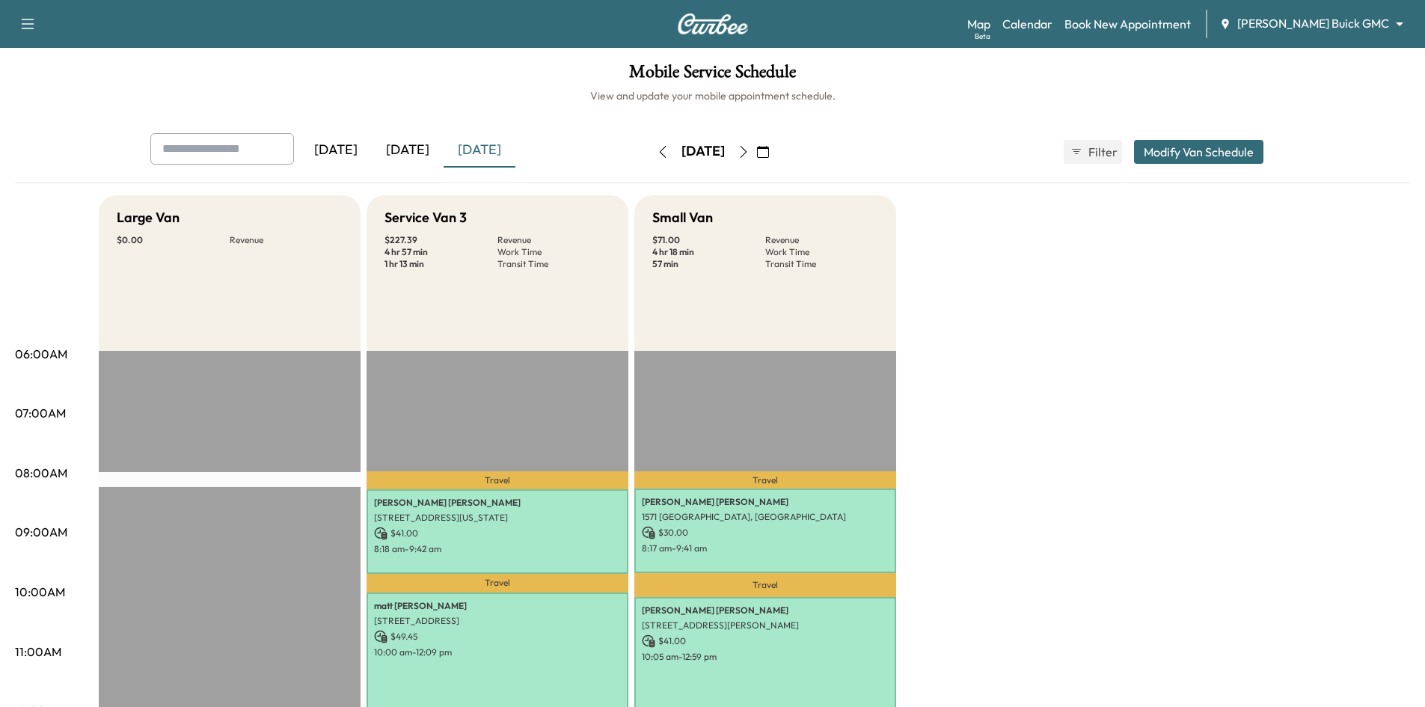
click at [381, 78] on h1 "Mobile Service Schedule" at bounding box center [712, 75] width 1395 height 25
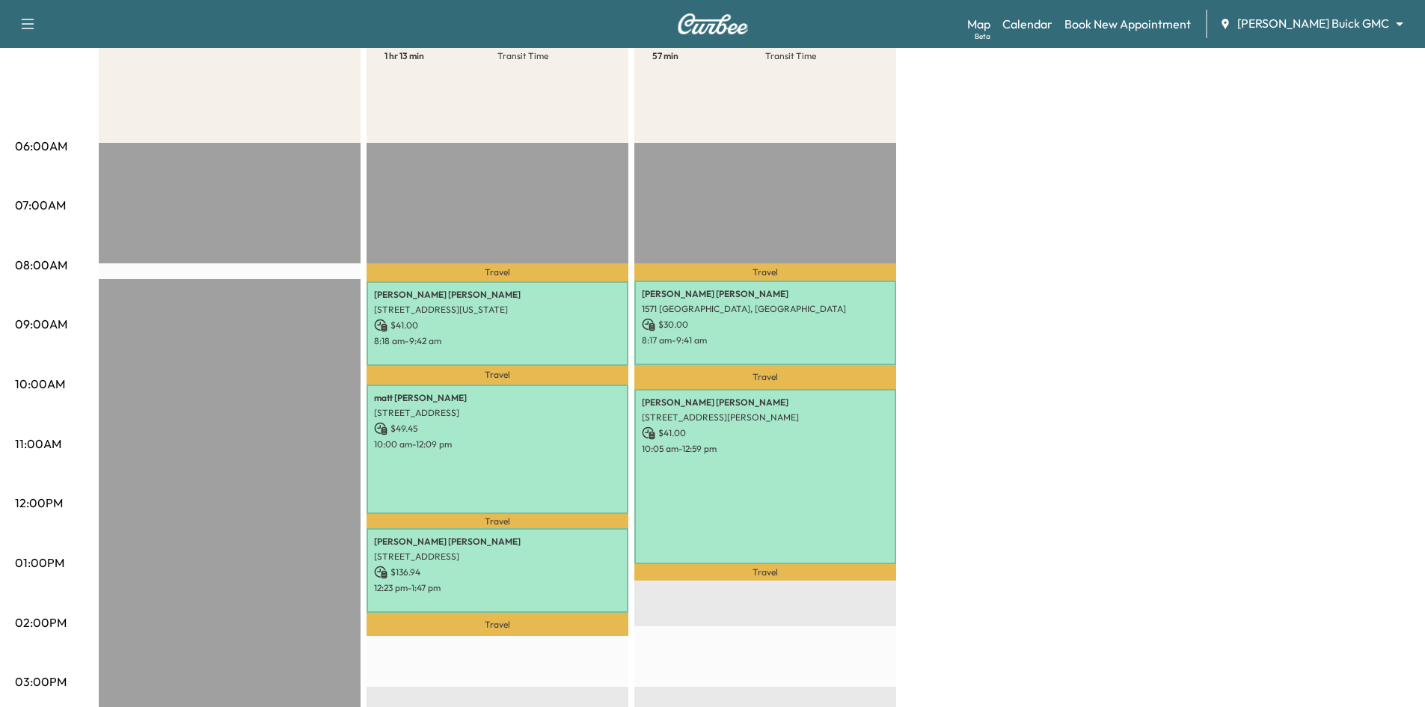
scroll to position [75, 0]
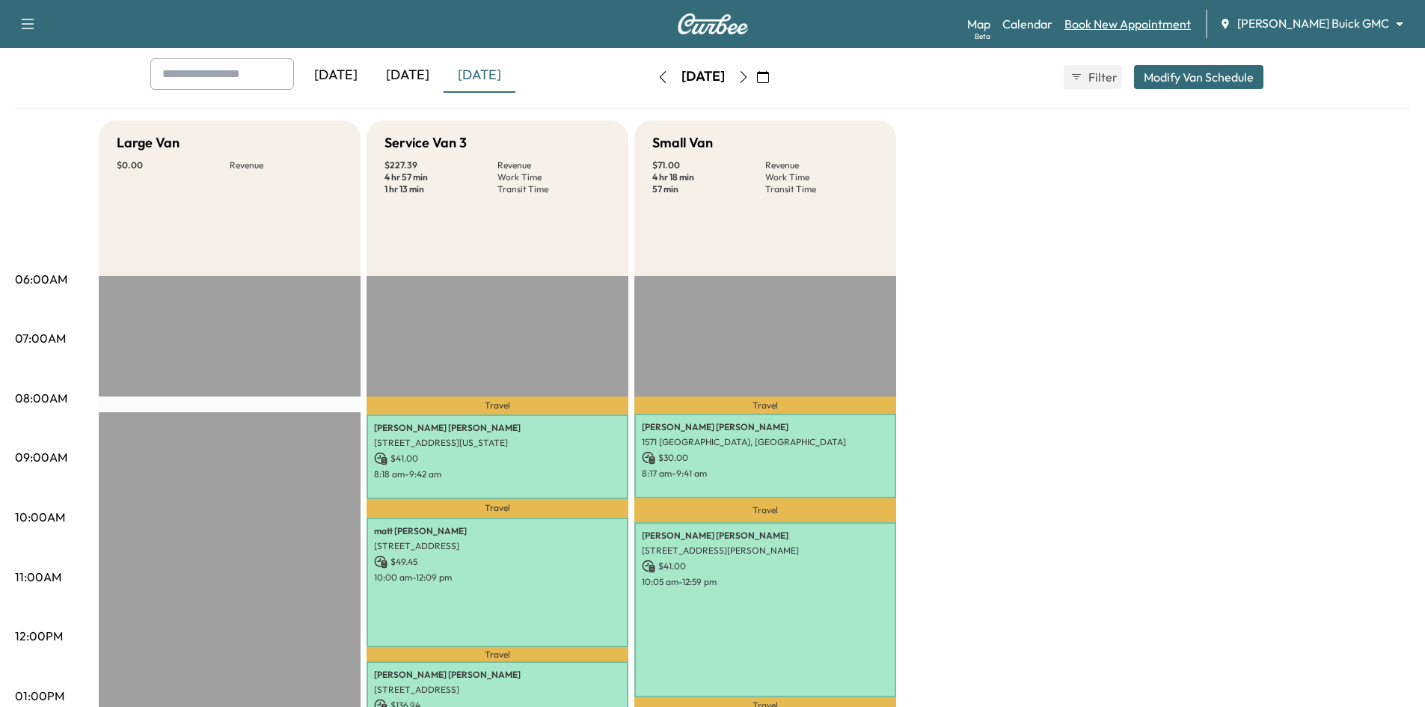
click at [1156, 26] on link "Book New Appointment" at bounding box center [1127, 24] width 126 height 18
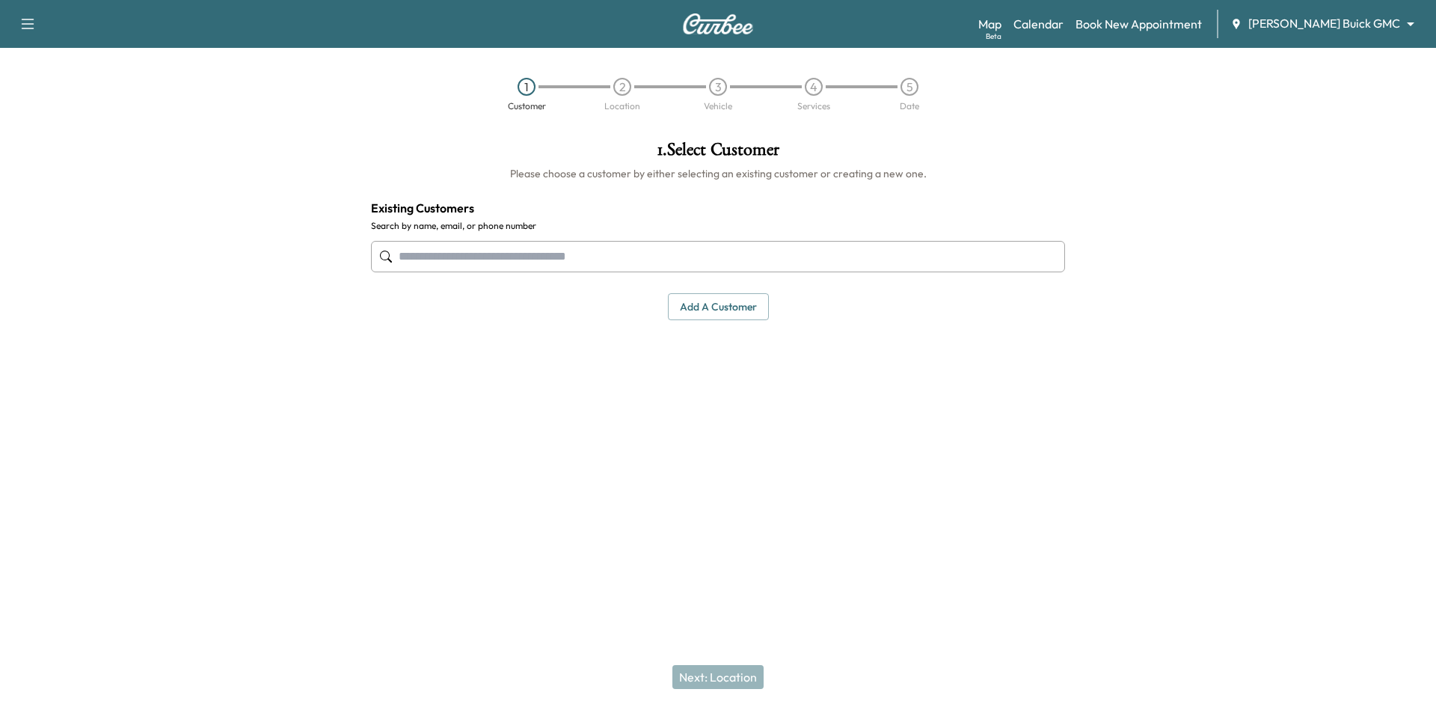
drag, startPoint x: 734, startPoint y: 258, endPoint x: 752, endPoint y: 258, distance: 18.7
click at [738, 260] on input "text" at bounding box center [718, 256] width 694 height 31
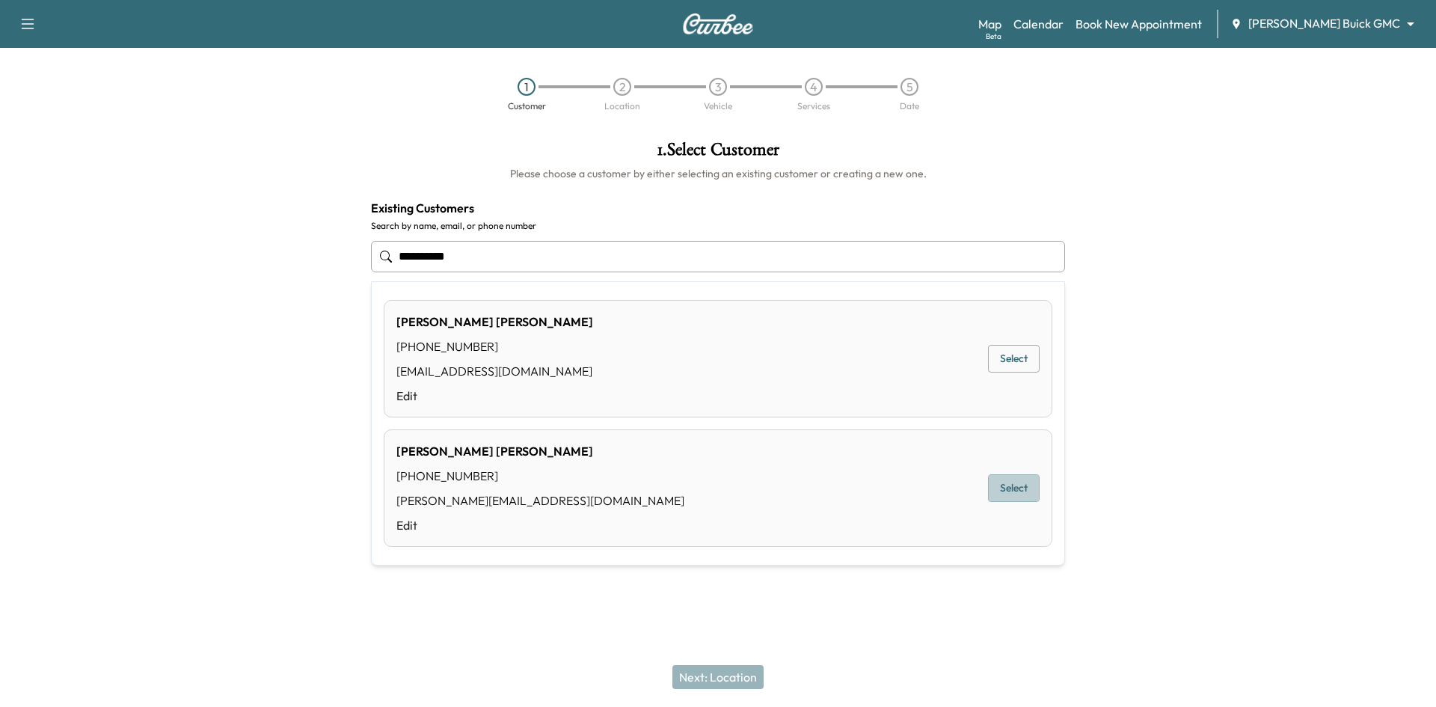
drag, startPoint x: 998, startPoint y: 485, endPoint x: 973, endPoint y: 476, distance: 26.3
click at [998, 485] on button "Select" at bounding box center [1014, 488] width 52 height 28
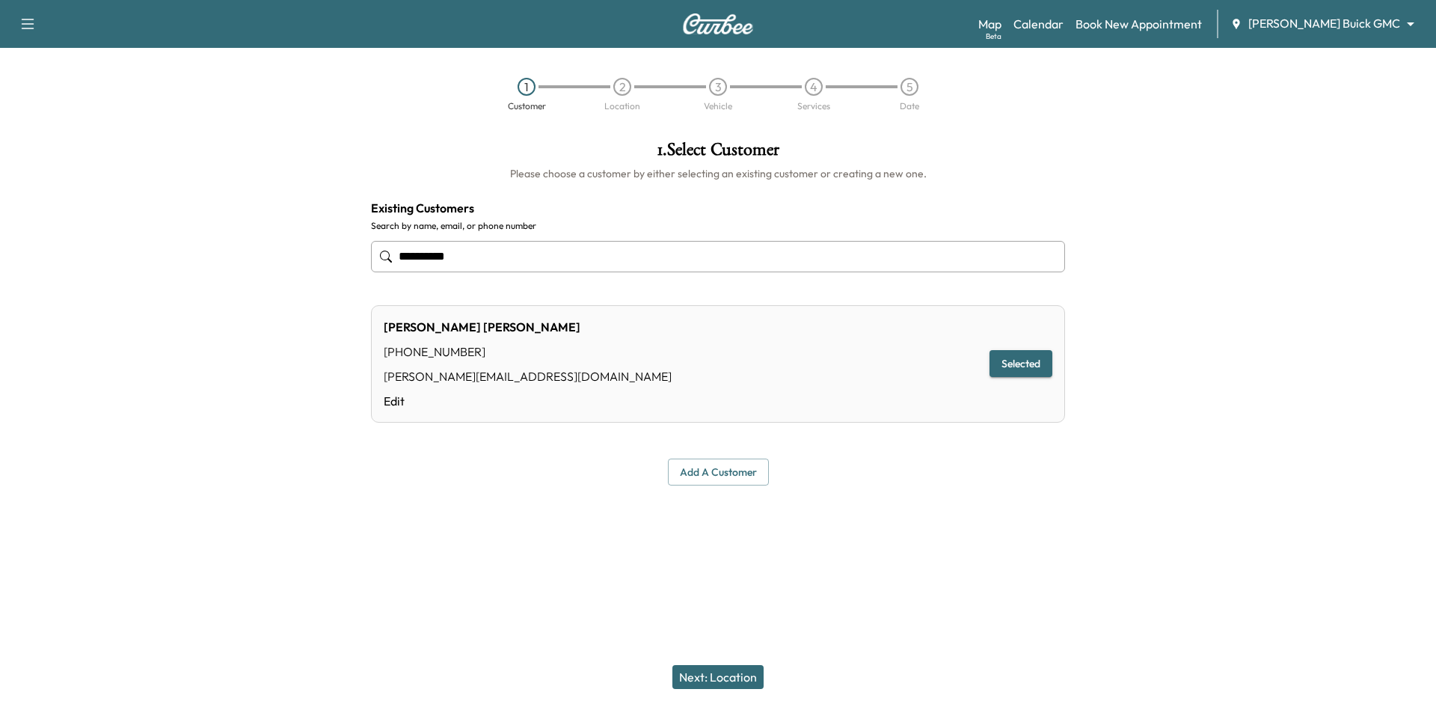
type input "**********"
click at [700, 688] on button "Next: Location" at bounding box center [717, 677] width 91 height 24
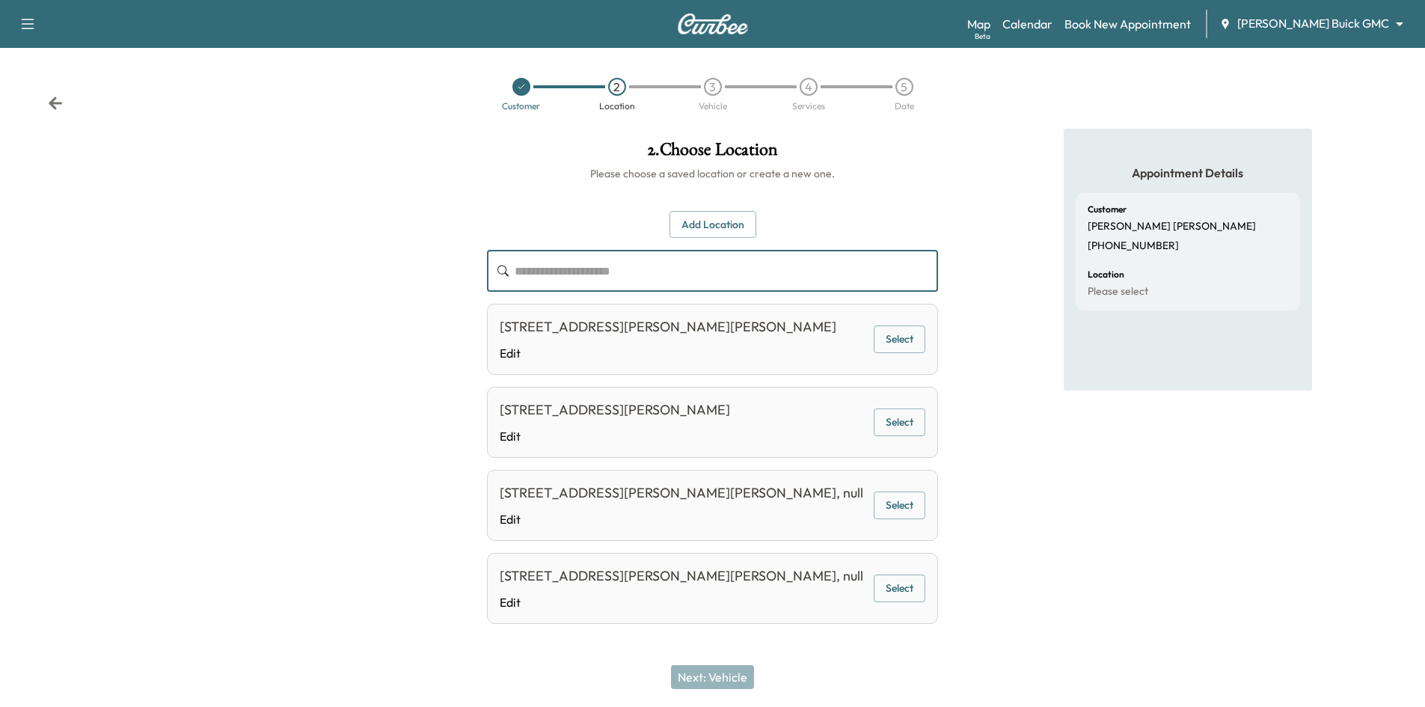
click at [856, 275] on input "text" at bounding box center [726, 271] width 423 height 42
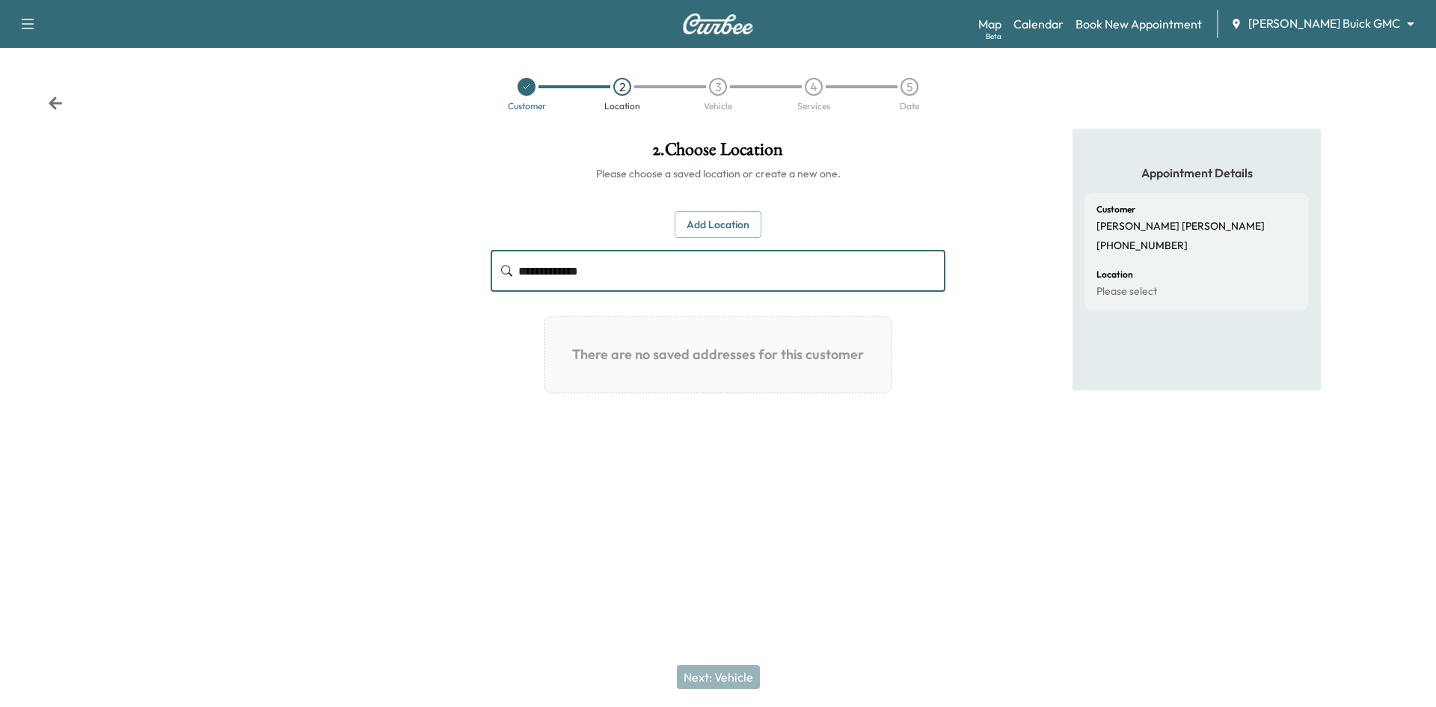
type input "**********"
click at [704, 222] on button "Add Location" at bounding box center [718, 225] width 87 height 28
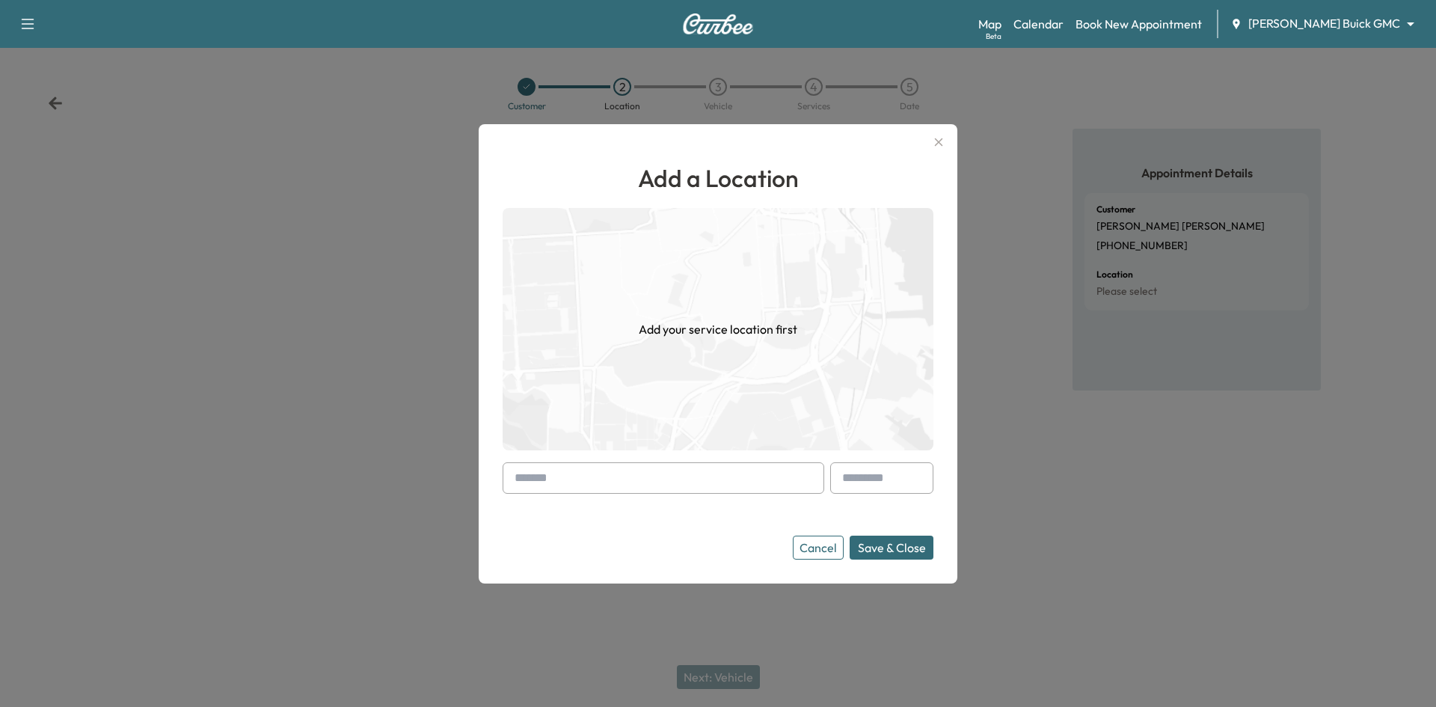
drag, startPoint x: 663, startPoint y: 474, endPoint x: 673, endPoint y: 477, distance: 10.9
click at [668, 477] on input "text" at bounding box center [664, 477] width 322 height 31
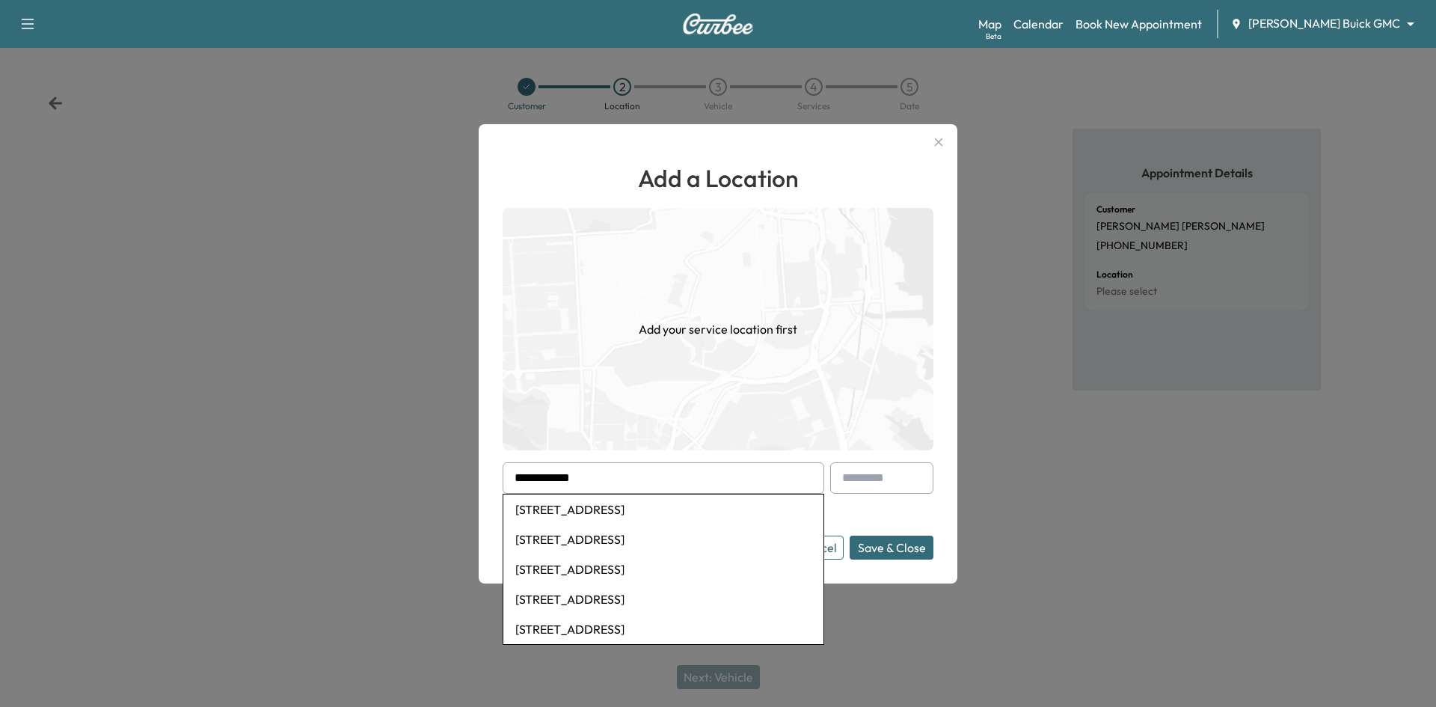
click at [671, 513] on li "[STREET_ADDRESS]" at bounding box center [663, 509] width 320 height 30
type input "**********"
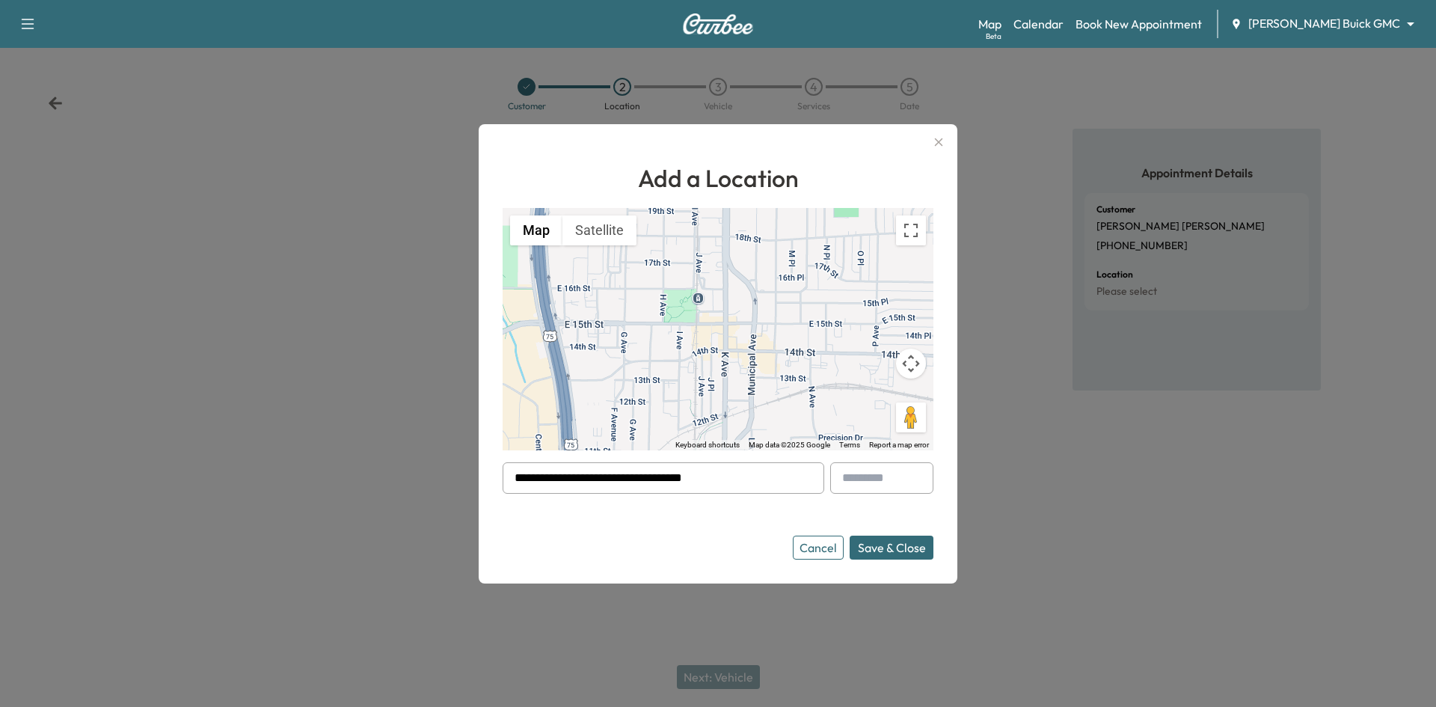
click at [875, 551] on button "Save & Close" at bounding box center [892, 548] width 84 height 24
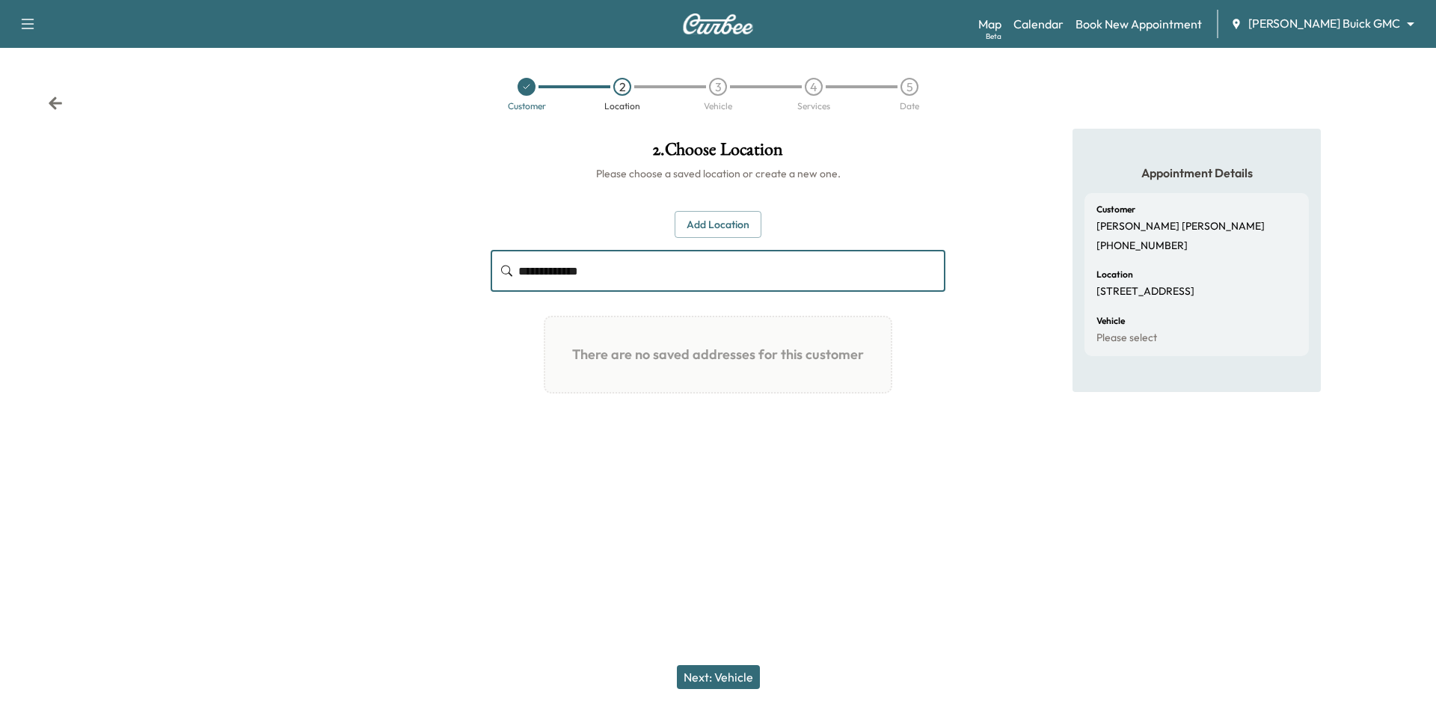
drag, startPoint x: 517, startPoint y: 266, endPoint x: 476, endPoint y: 269, distance: 41.2
click at [479, 267] on div "**********" at bounding box center [718, 288] width 479 height 319
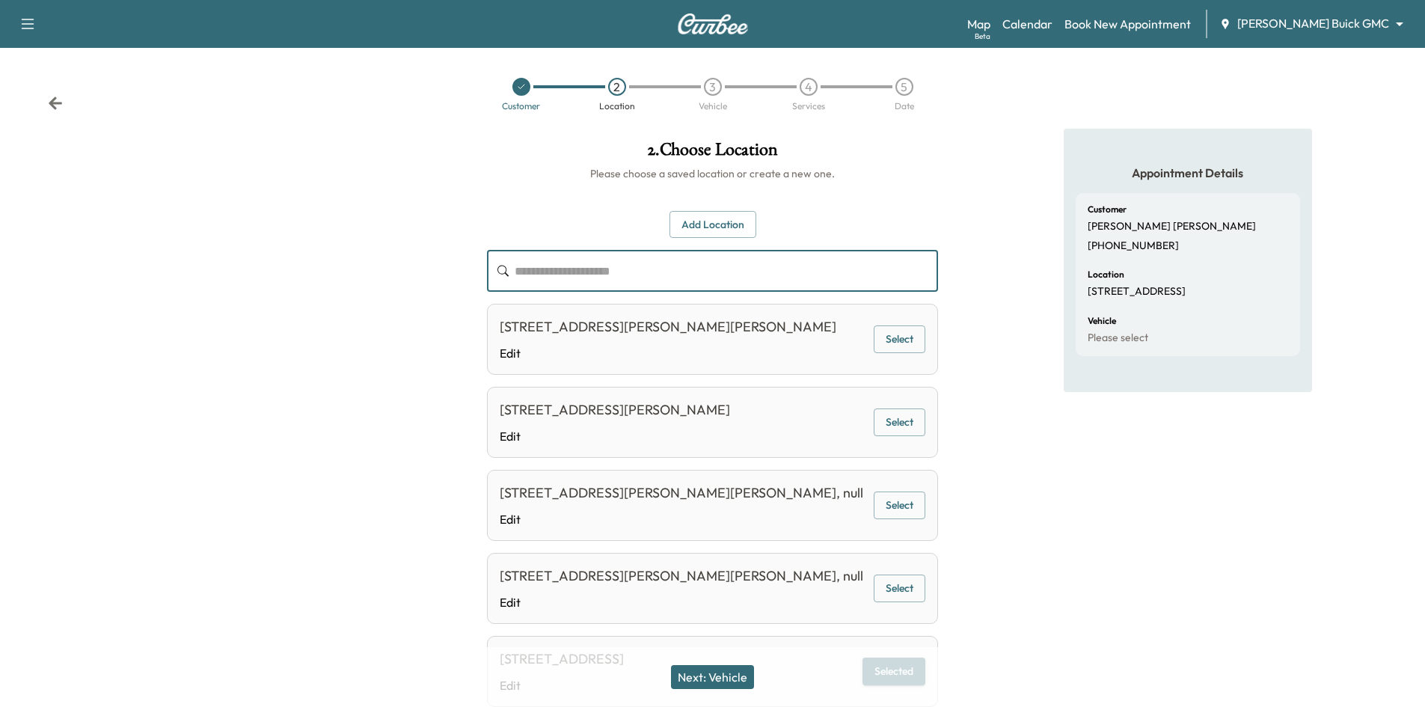
click at [745, 227] on button "Add Location" at bounding box center [712, 225] width 87 height 28
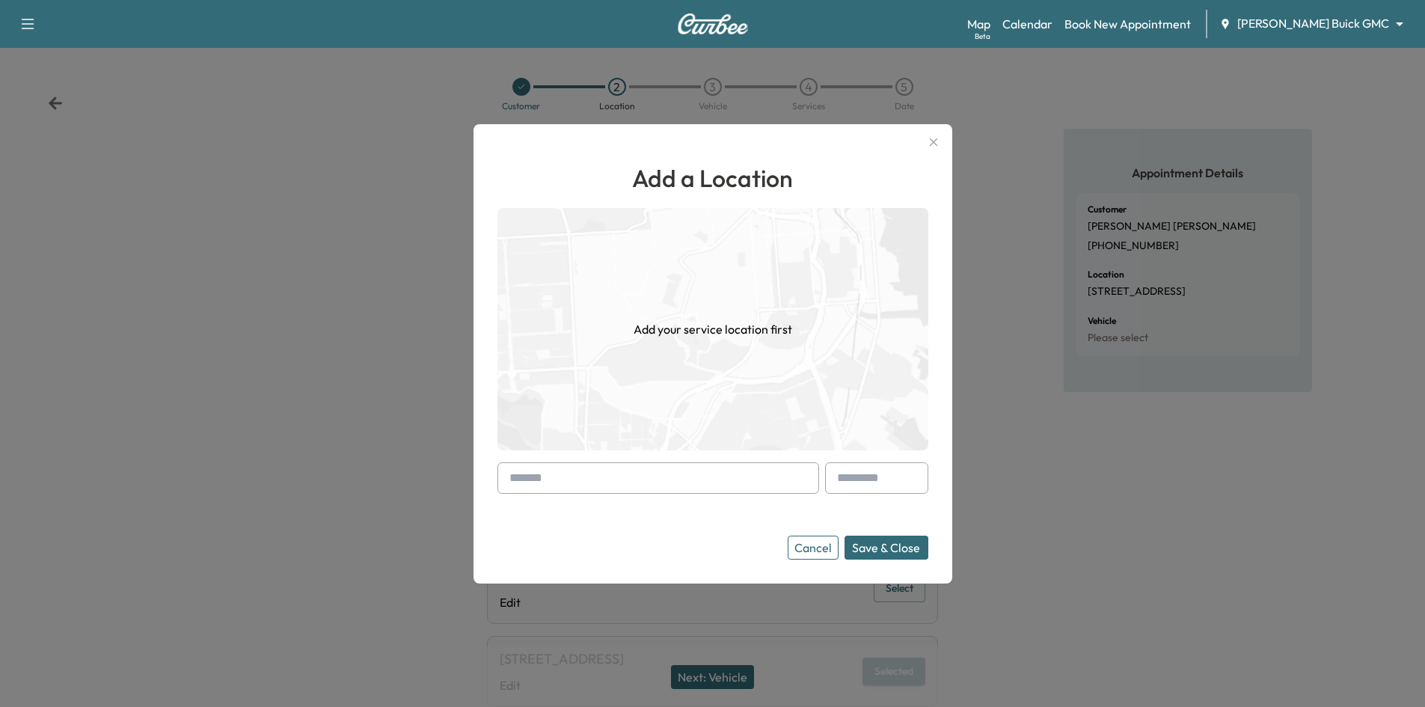
drag, startPoint x: 724, startPoint y: 491, endPoint x: 747, endPoint y: 488, distance: 23.3
click at [740, 489] on input "text" at bounding box center [658, 477] width 322 height 31
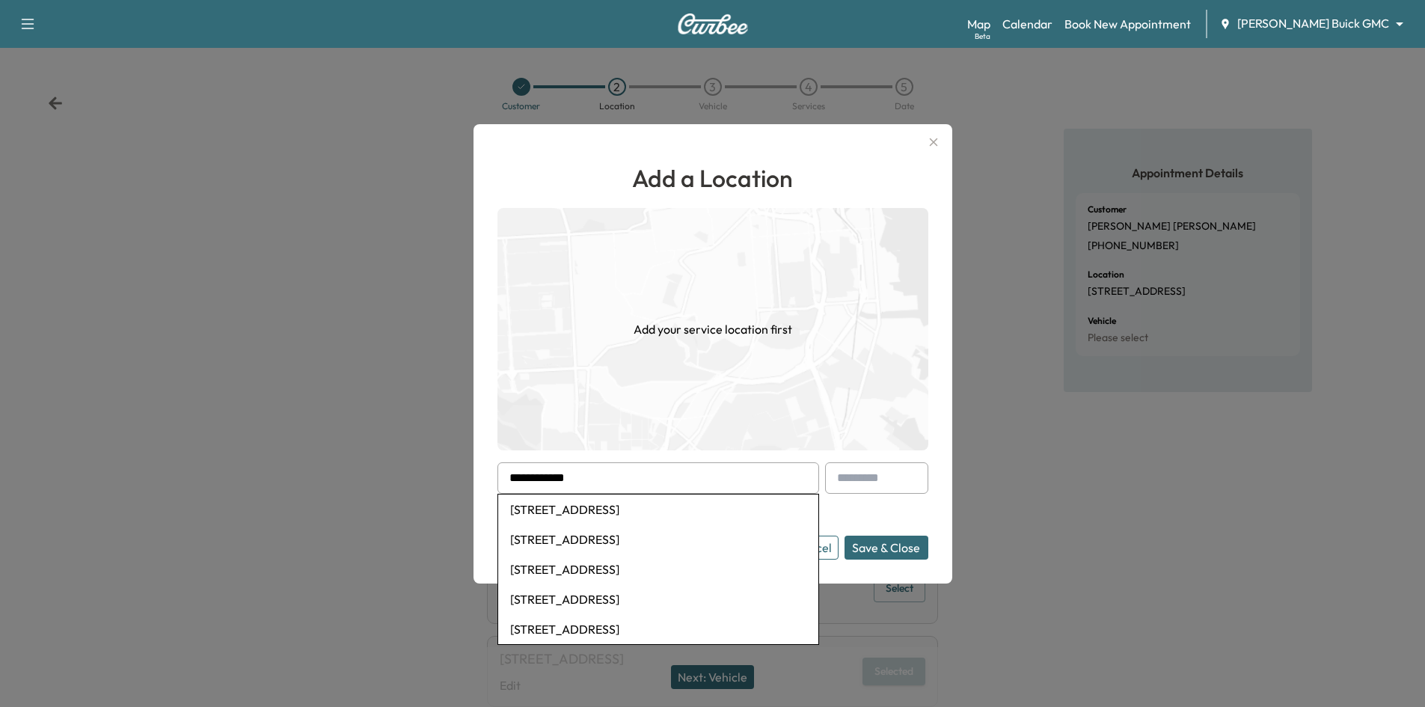
click at [657, 508] on li "[STREET_ADDRESS]" at bounding box center [658, 509] width 320 height 30
type input "**********"
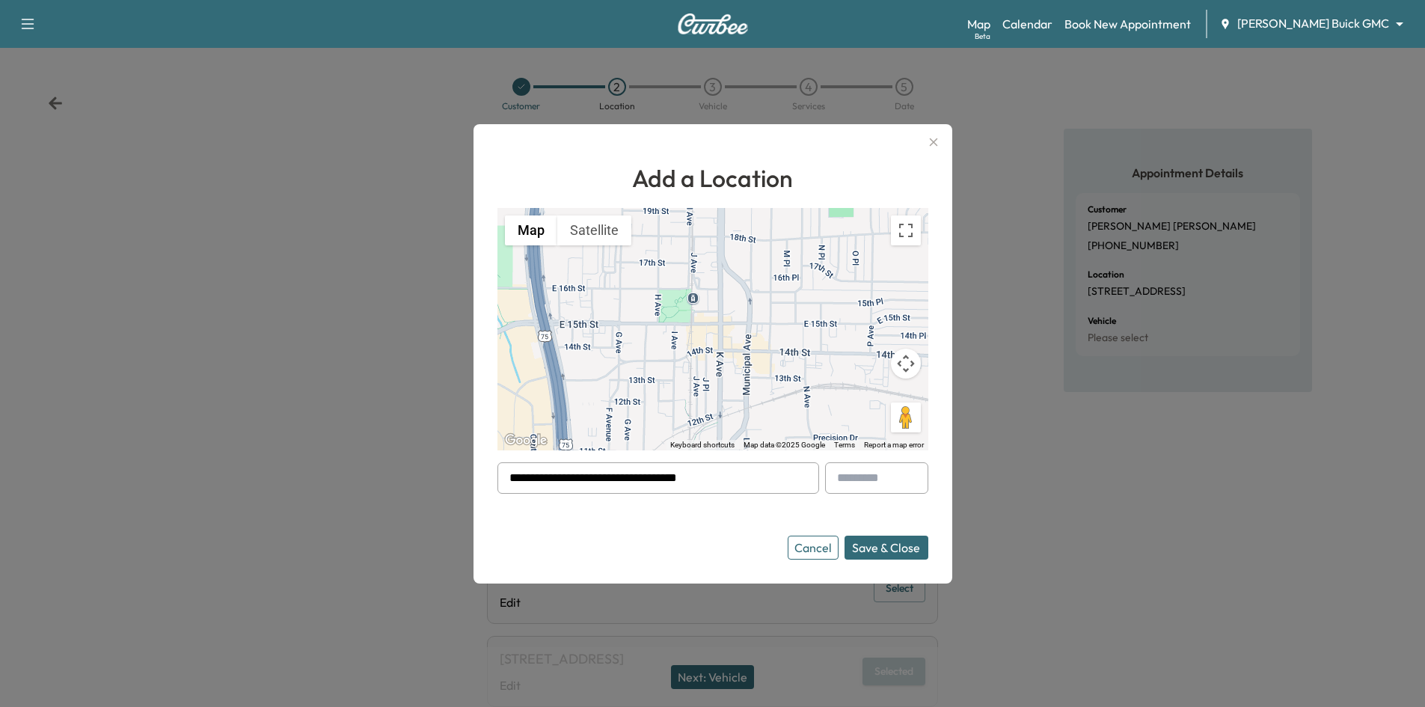
click at [905, 551] on button "Save & Close" at bounding box center [887, 548] width 84 height 24
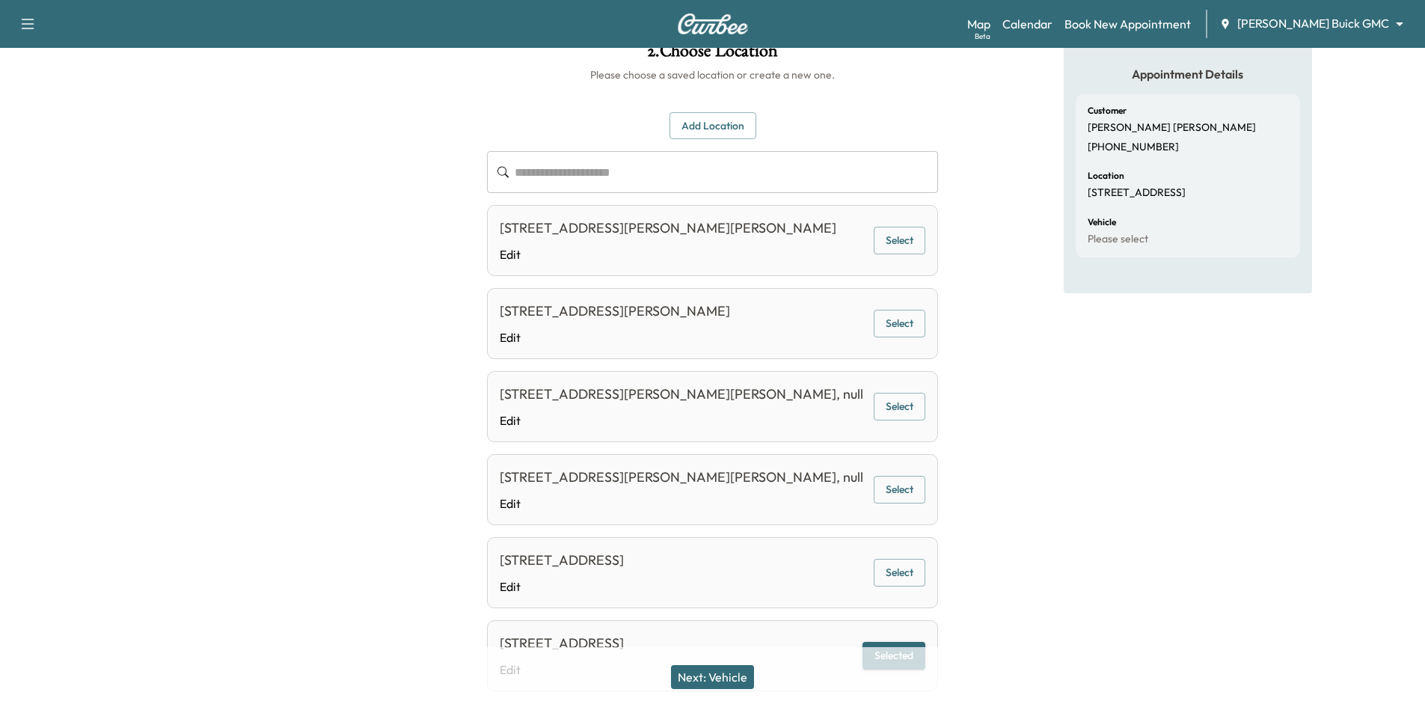
scroll to position [173, 0]
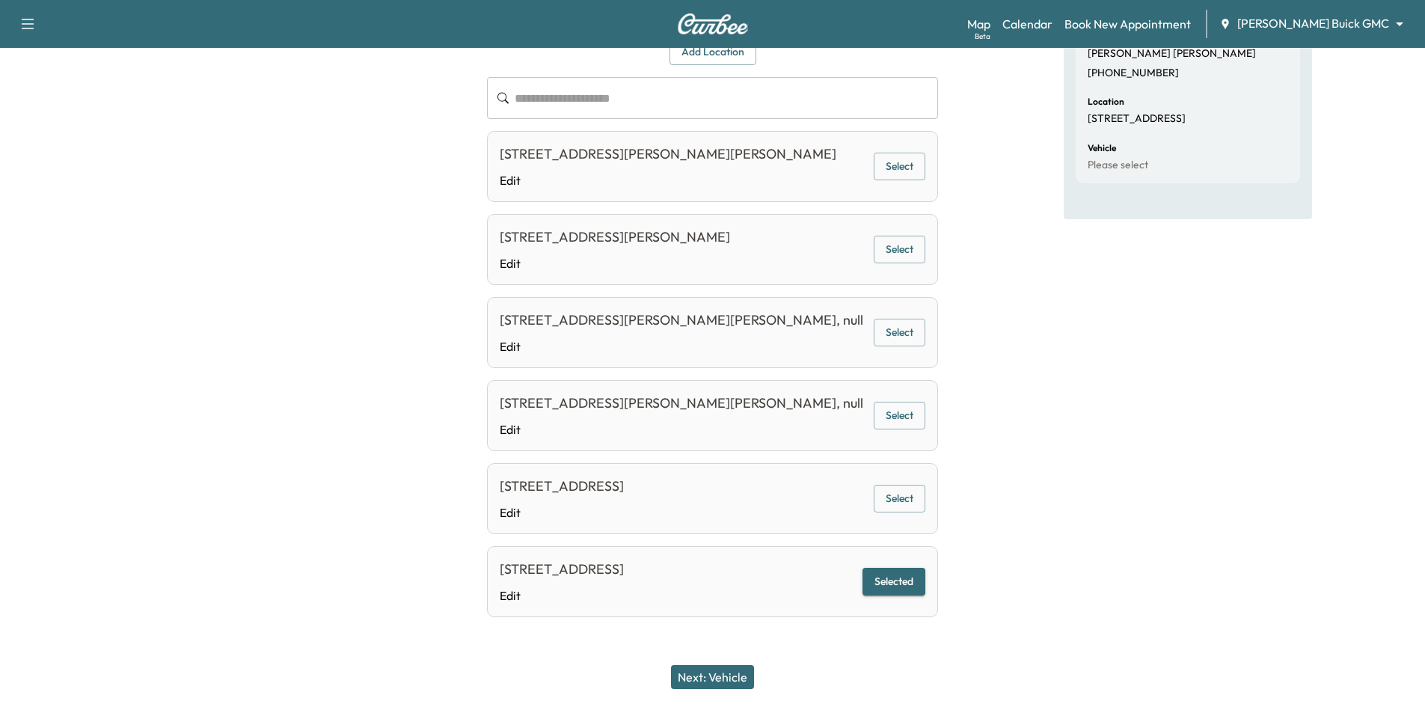
click at [738, 674] on button "Next: Vehicle" at bounding box center [712, 677] width 83 height 24
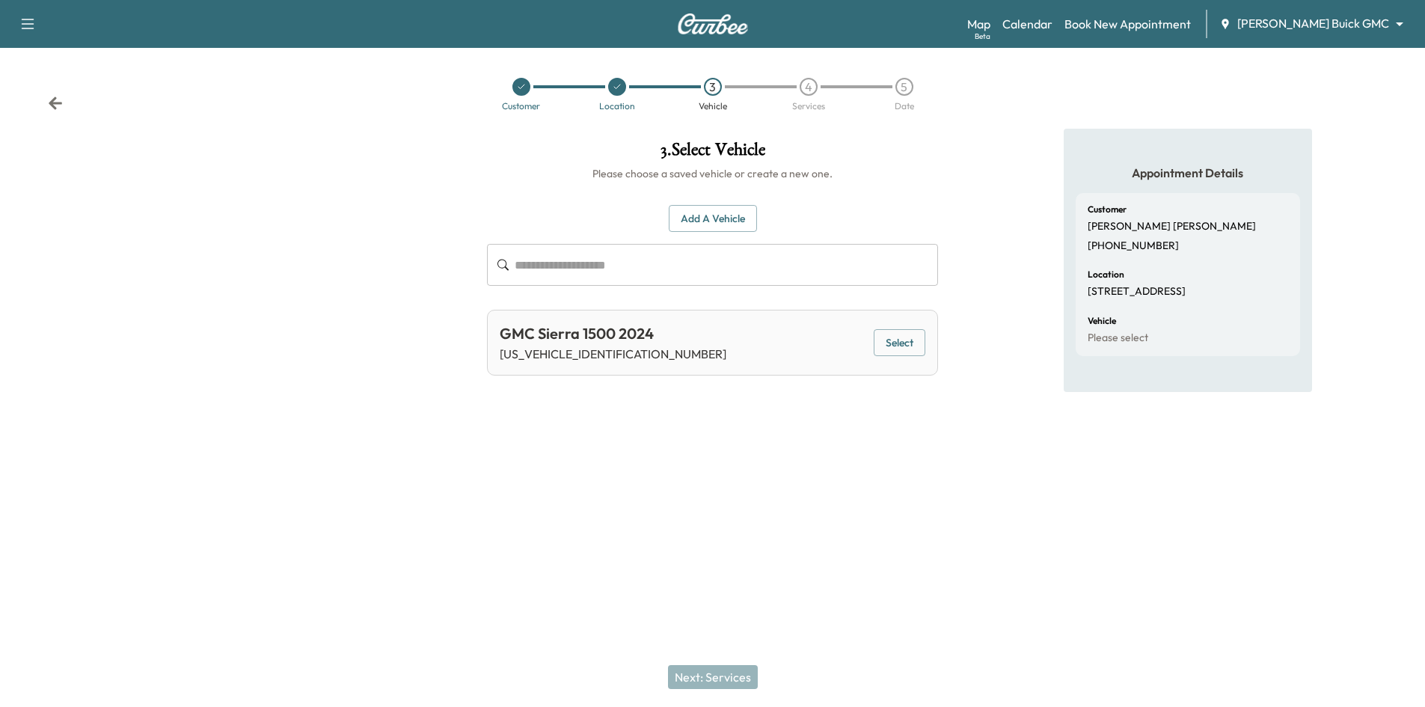
scroll to position [0, 0]
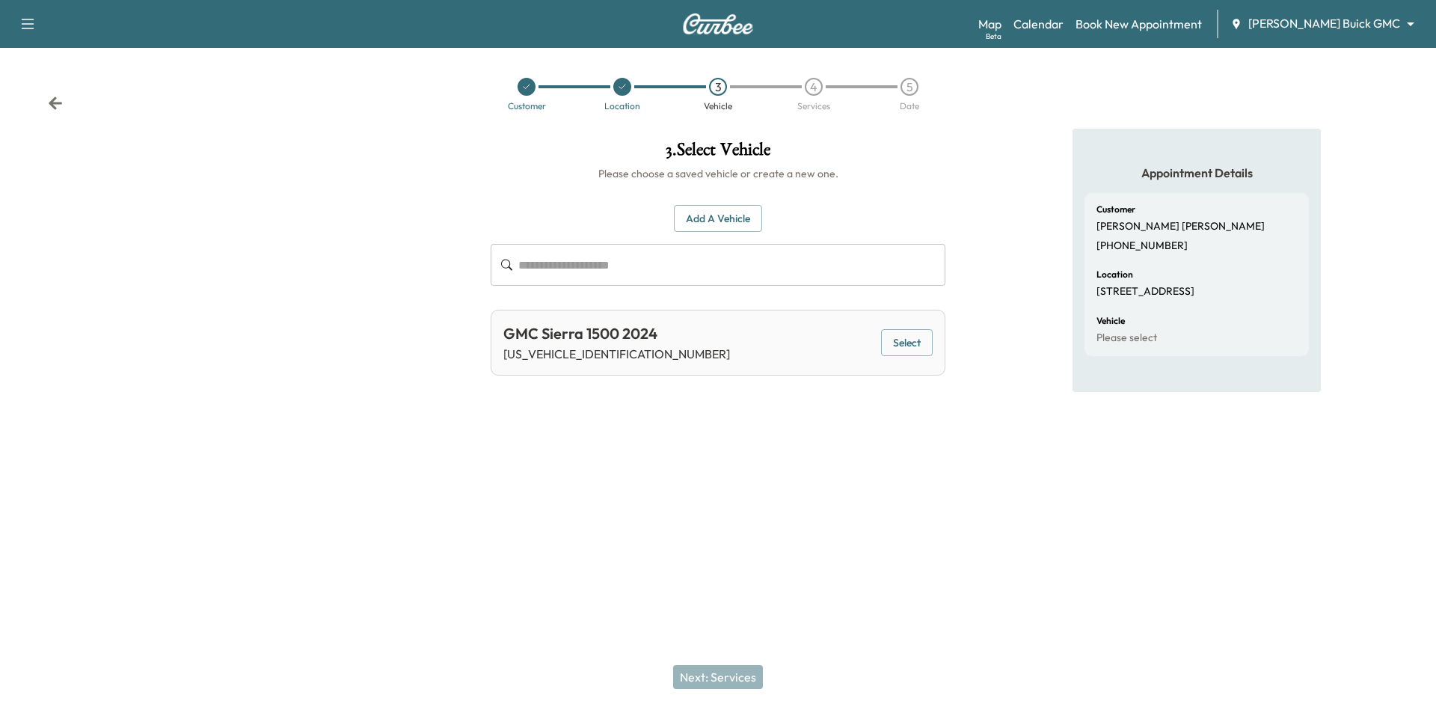
click at [918, 349] on button "Select" at bounding box center [907, 343] width 52 height 28
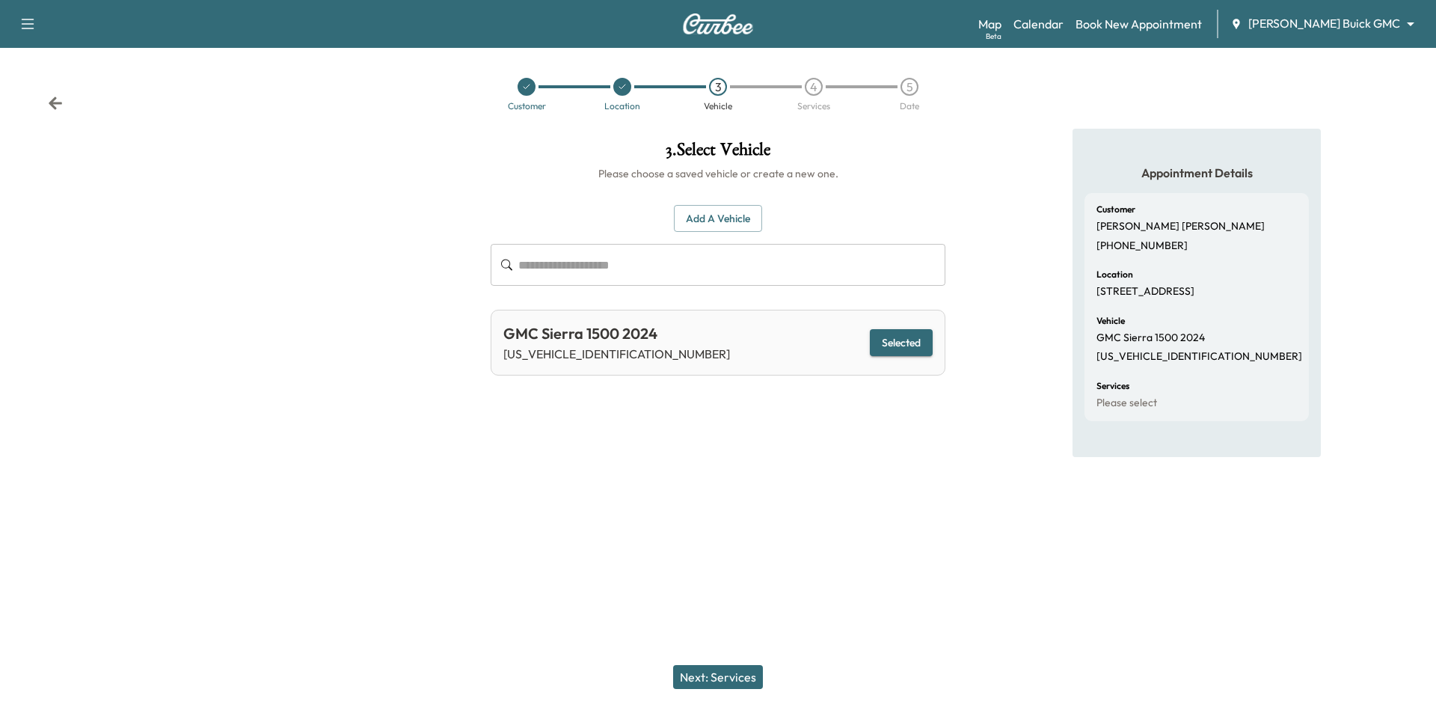
drag, startPoint x: 701, startPoint y: 683, endPoint x: 701, endPoint y: 673, distance: 9.7
click at [701, 682] on button "Next: Services" at bounding box center [718, 677] width 90 height 24
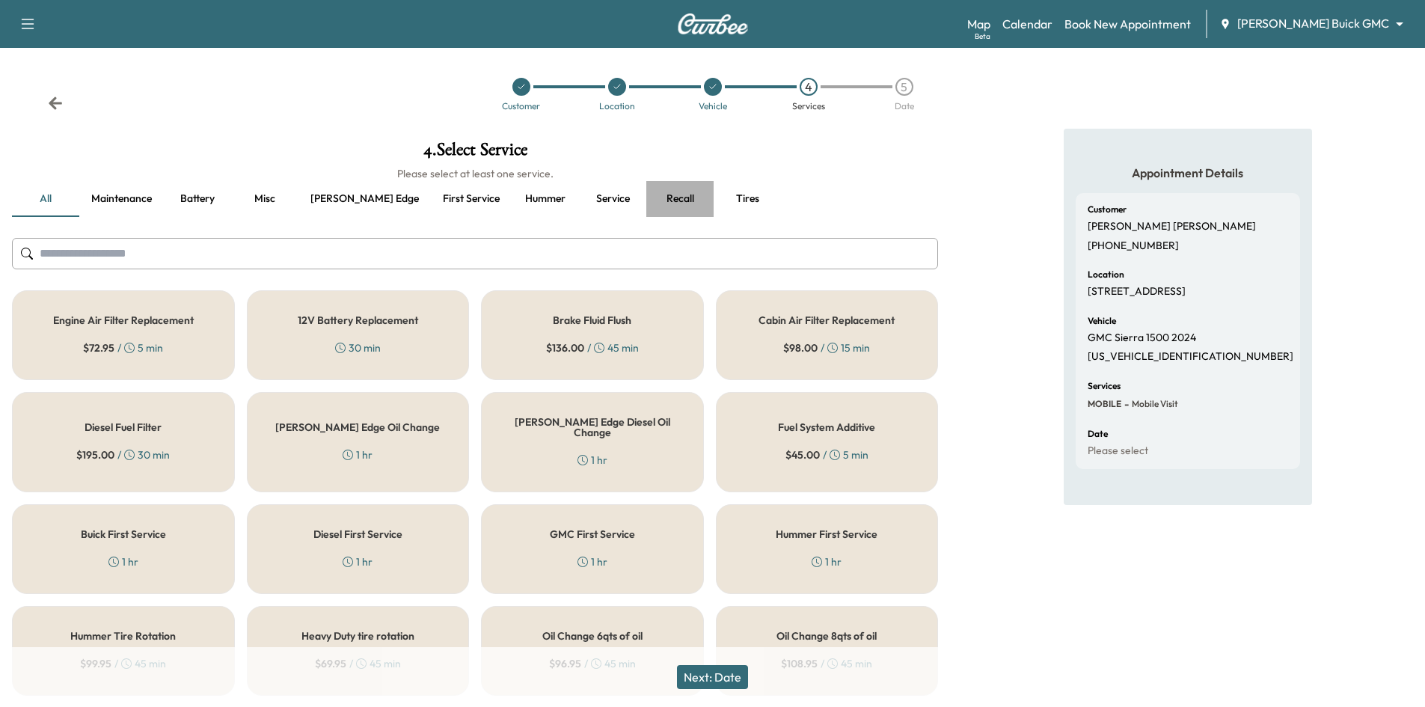
drag, startPoint x: 607, startPoint y: 198, endPoint x: 635, endPoint y: 268, distance: 74.9
click at [646, 200] on button "Recall" at bounding box center [679, 199] width 67 height 36
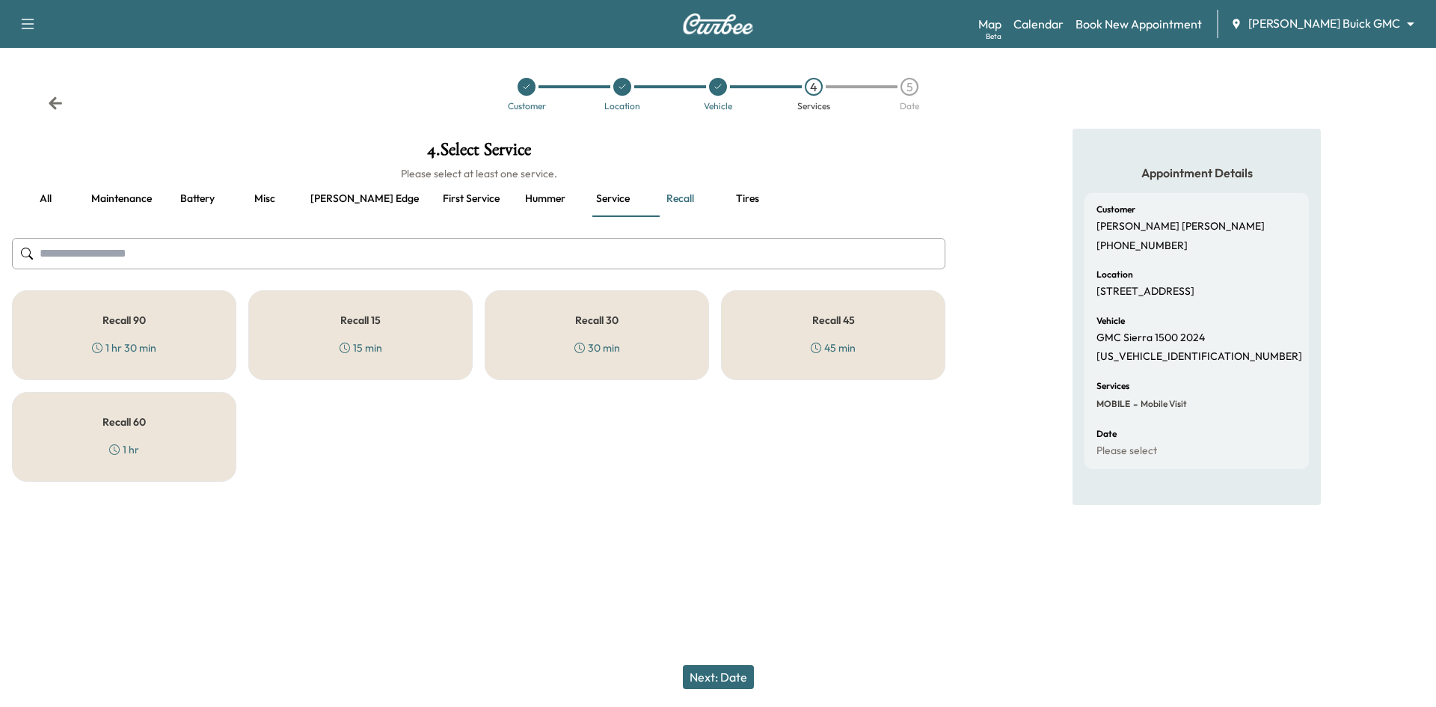
drag, startPoint x: 568, startPoint y: 331, endPoint x: 571, endPoint y: 311, distance: 20.4
click at [568, 331] on div "Recall 30 30 min" at bounding box center [597, 335] width 224 height 90
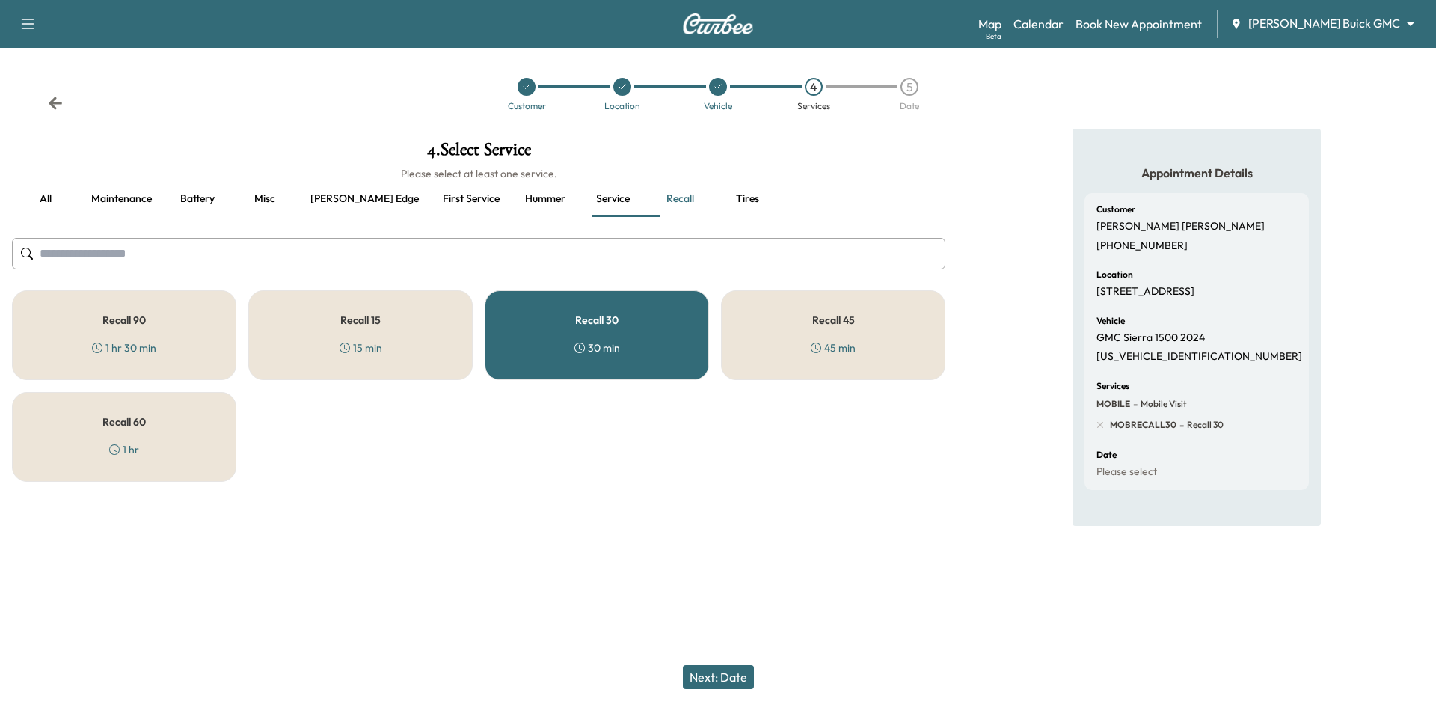
click at [711, 670] on button "Next: Date" at bounding box center [718, 677] width 71 height 24
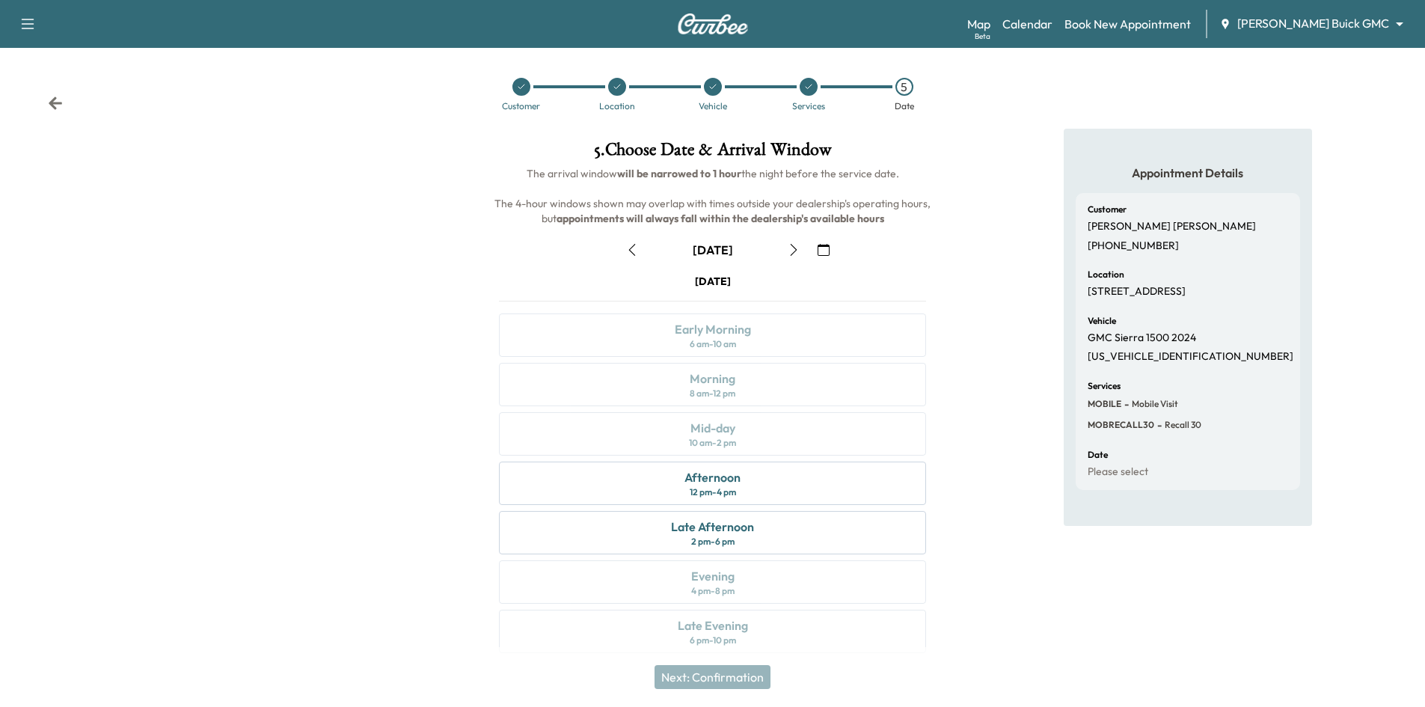
click at [794, 245] on icon "button" at bounding box center [794, 250] width 12 height 12
click at [786, 337] on div "Early Morning 6 am - 10 am" at bounding box center [712, 334] width 427 height 43
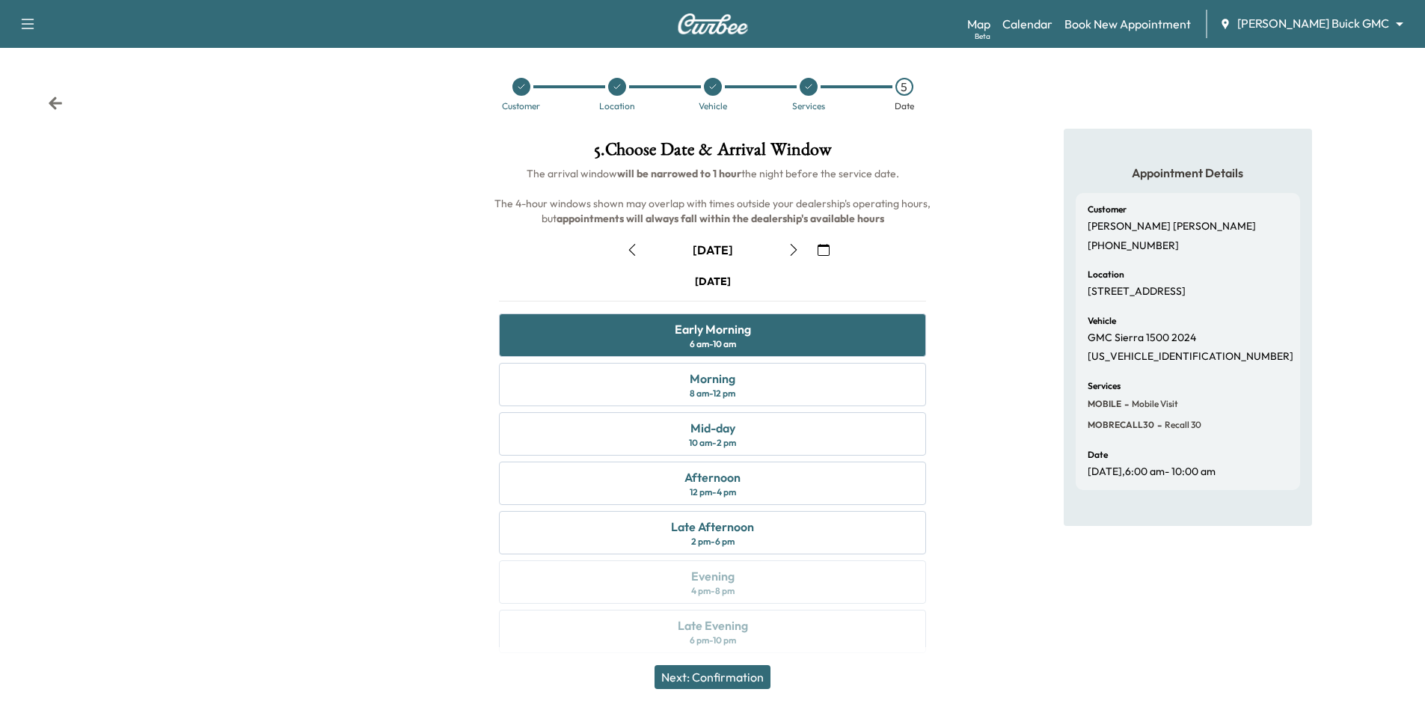
click at [714, 679] on button "Next: Confirmation" at bounding box center [713, 677] width 116 height 24
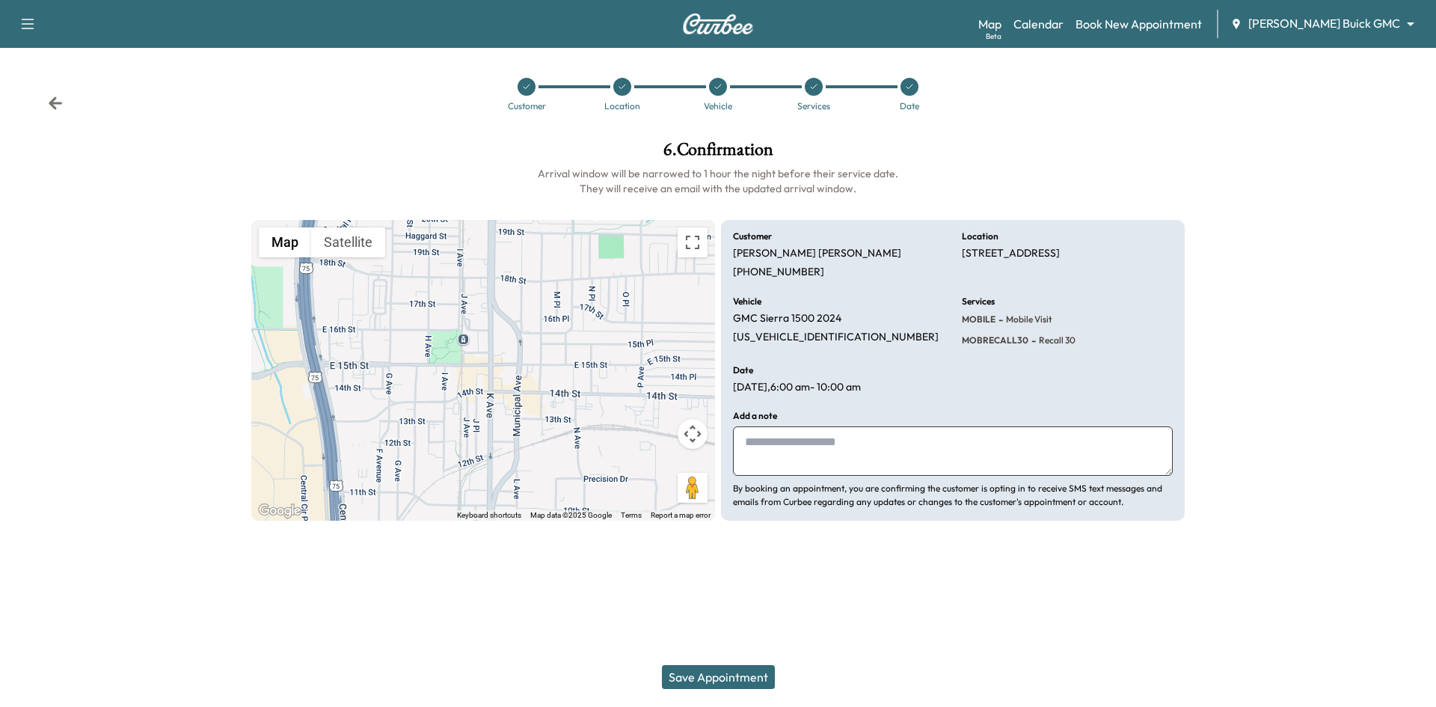
click at [735, 673] on button "Save Appointment" at bounding box center [718, 677] width 113 height 24
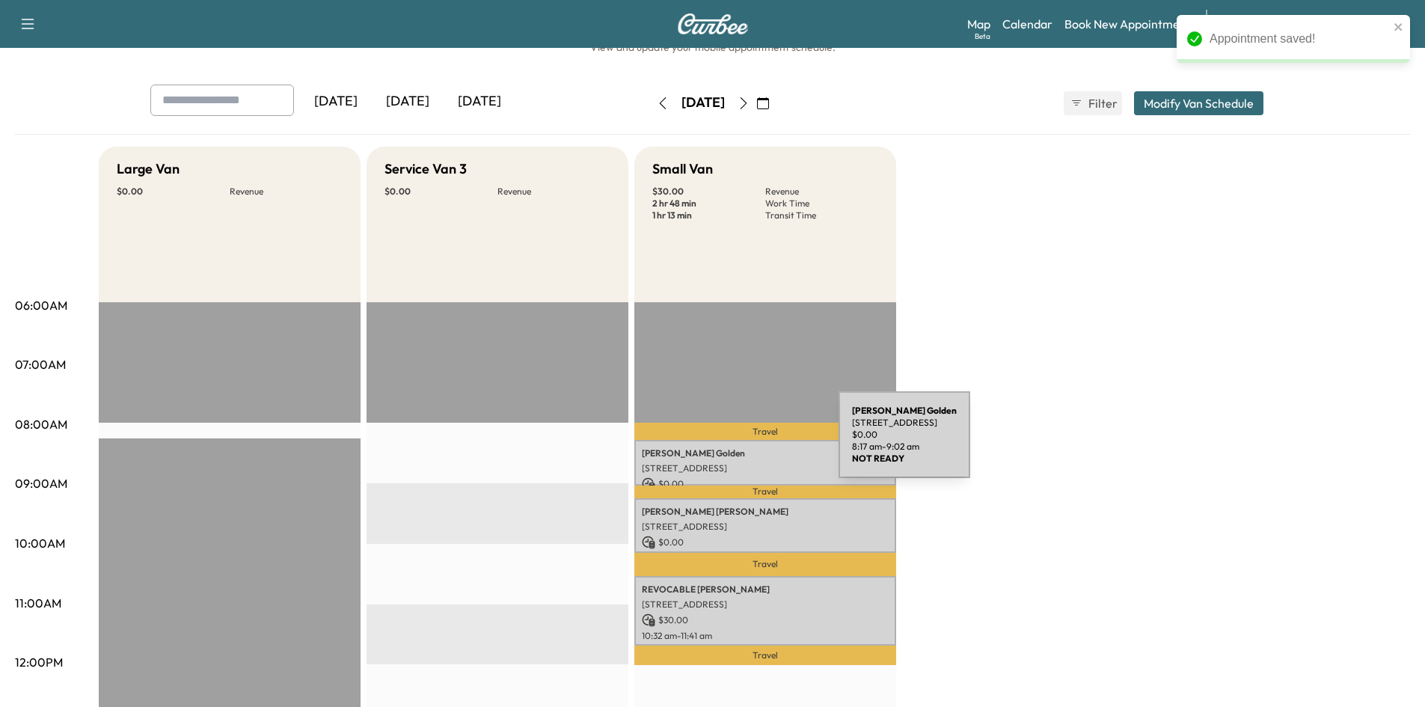
scroll to position [75, 0]
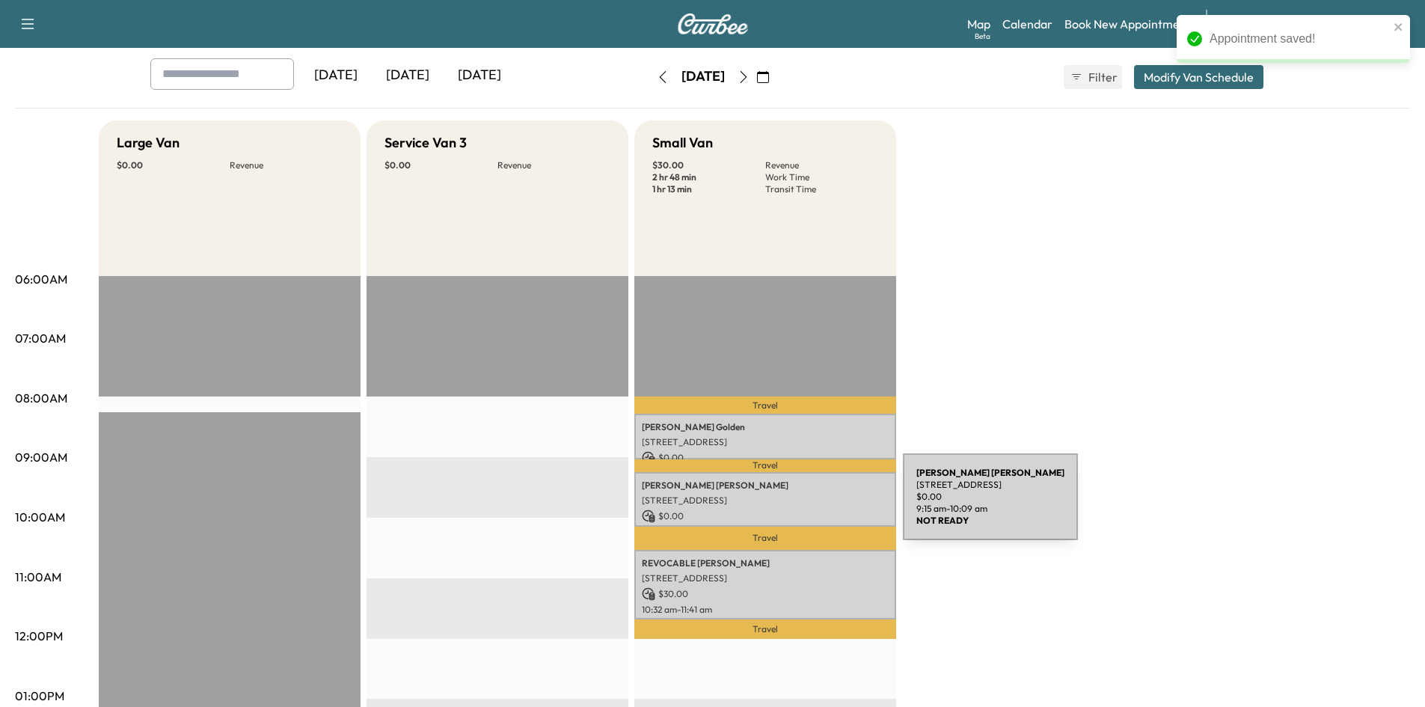
click at [791, 506] on div "[PERSON_NAME] [STREET_ADDRESS] $ 0.00 9:15 am - 10:09 am" at bounding box center [765, 499] width 262 height 55
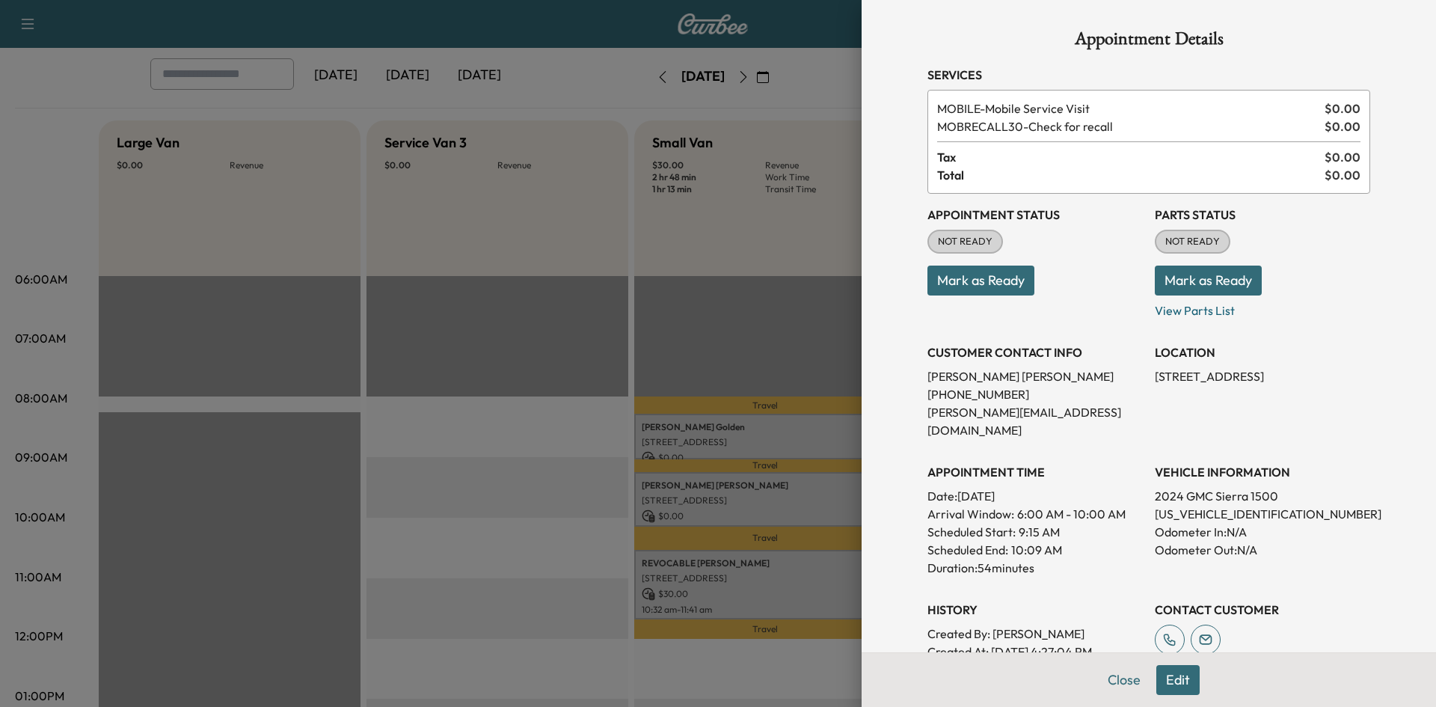
click at [835, 310] on div at bounding box center [718, 353] width 1436 height 707
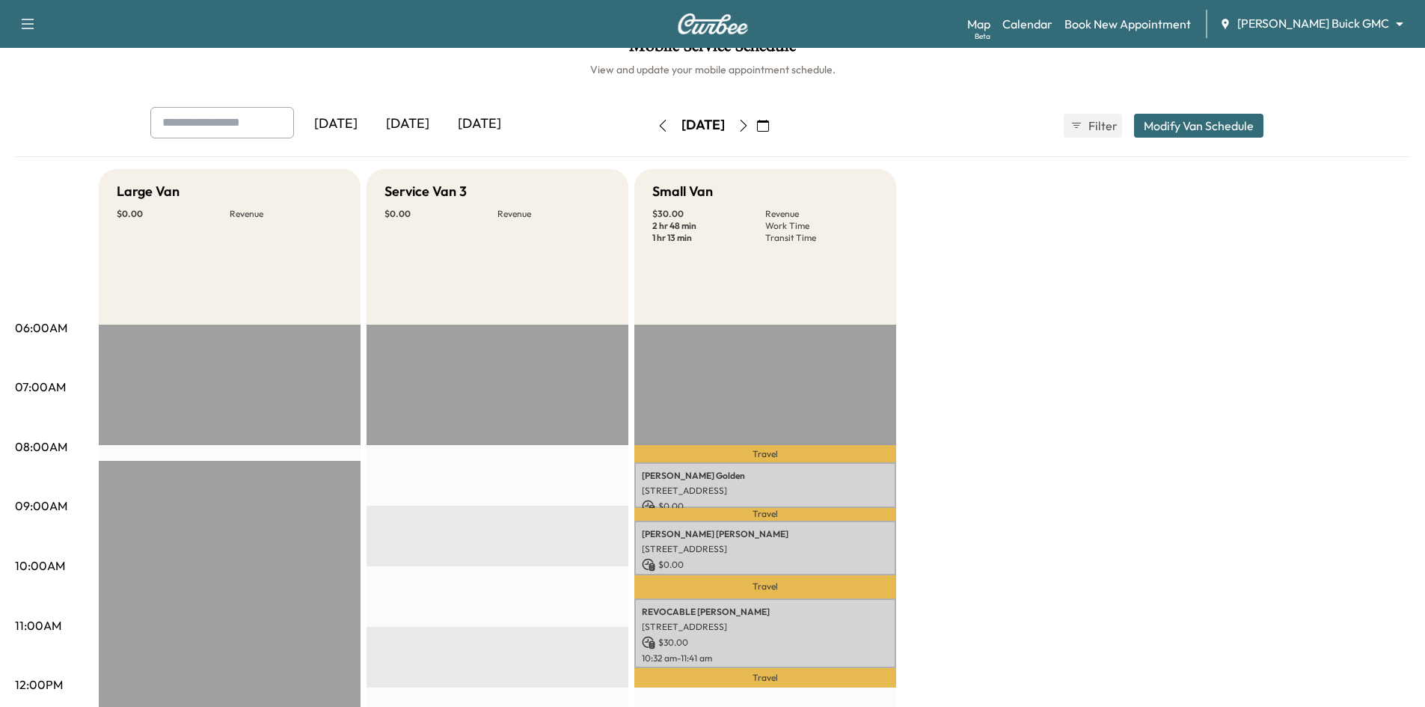
scroll to position [0, 0]
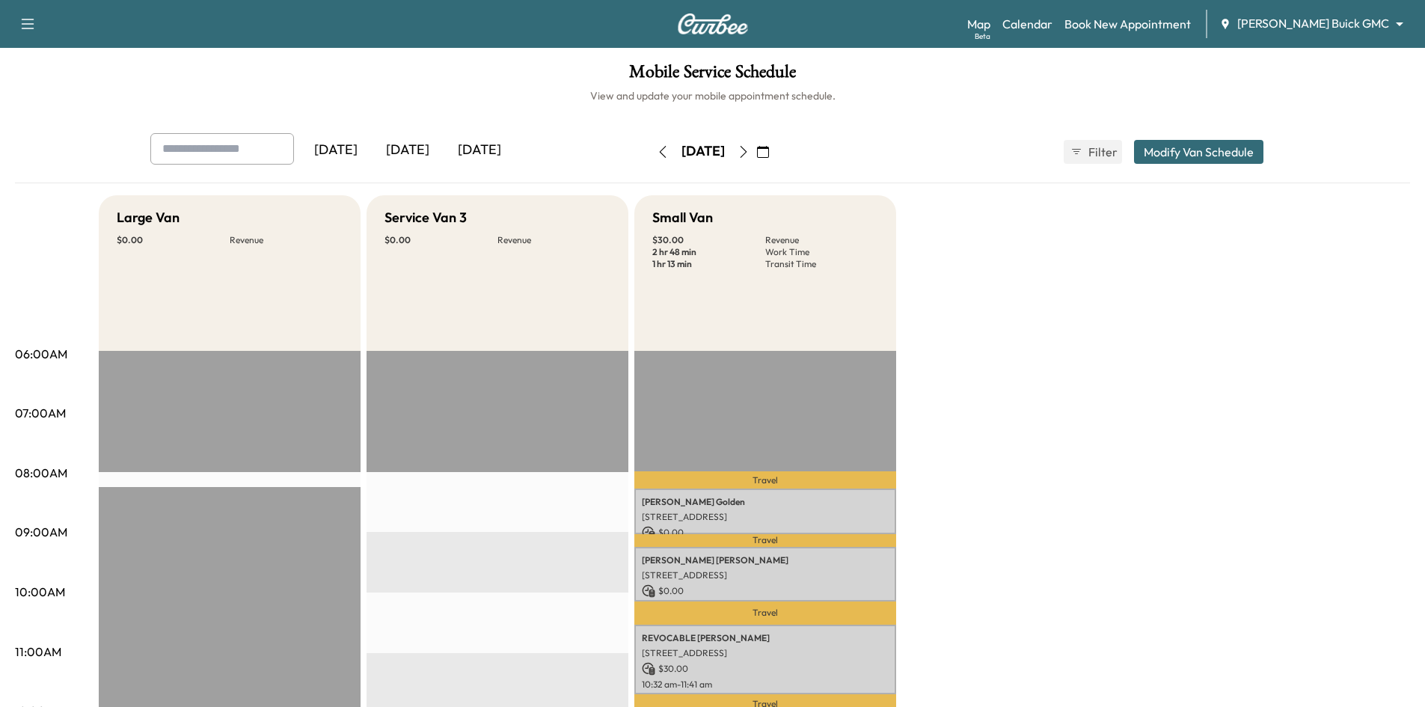
click at [417, 151] on div "[DATE]" at bounding box center [408, 150] width 72 height 34
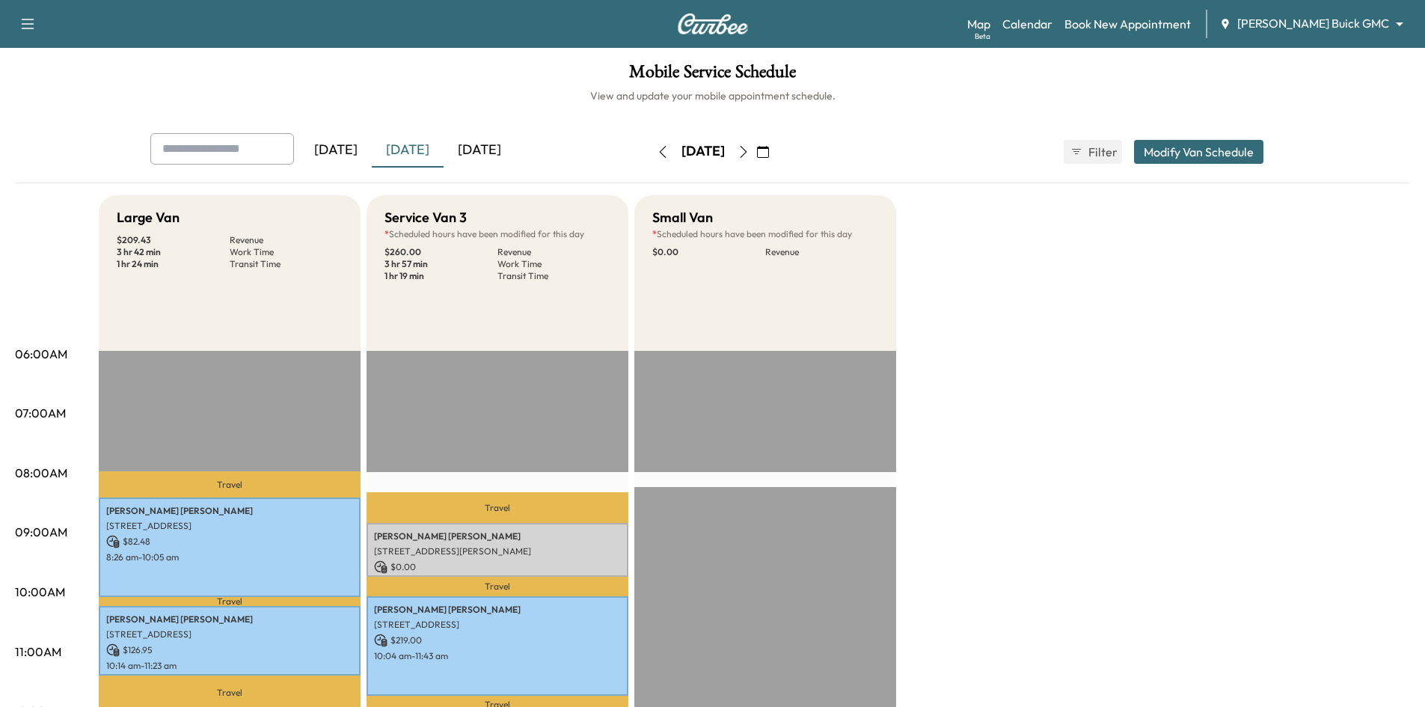
click at [469, 148] on div "[DATE]" at bounding box center [480, 150] width 72 height 34
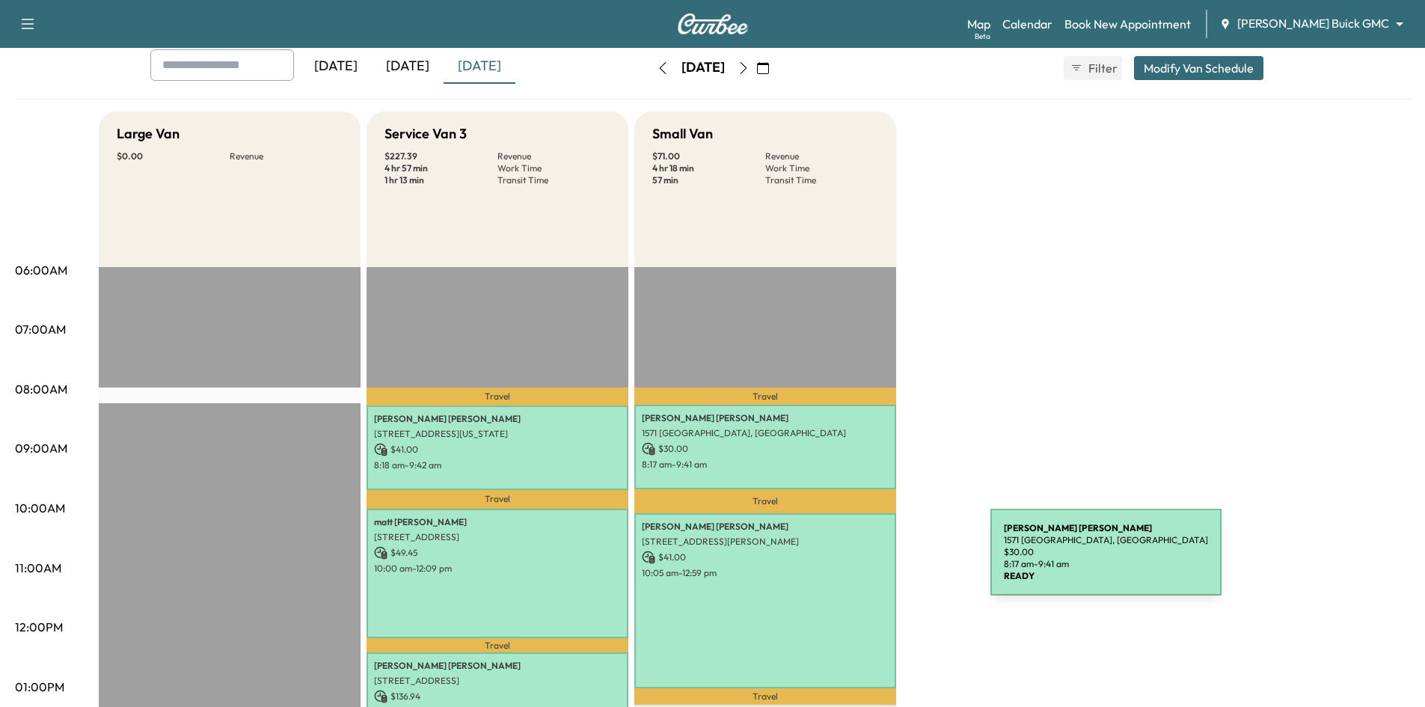
scroll to position [150, 0]
